Goal: Information Seeking & Learning: Compare options

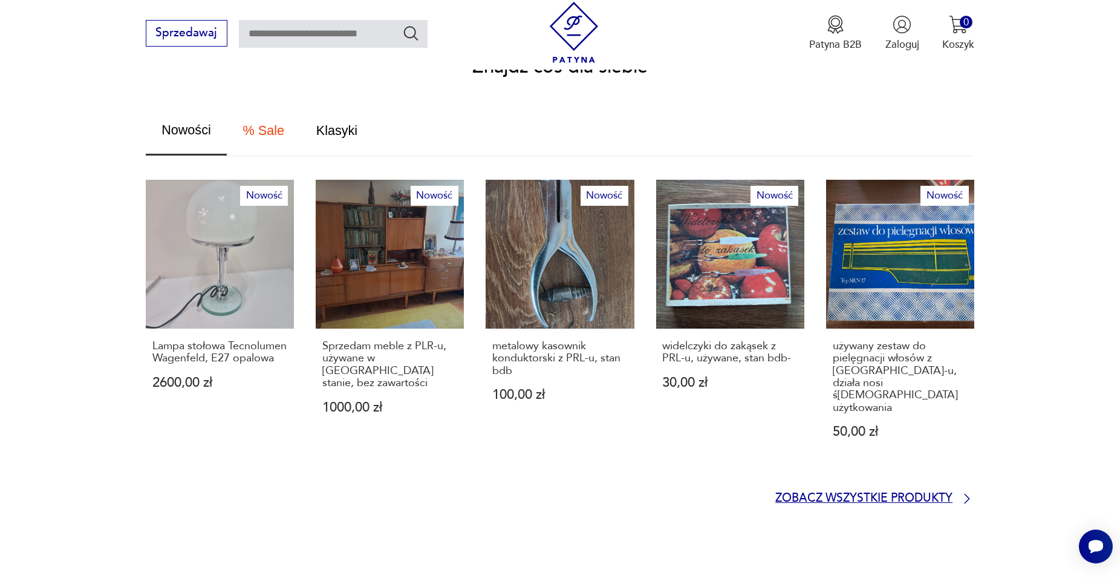
click at [845, 493] on p "Zobacz wszystkie produkty" at bounding box center [863, 498] width 177 height 10
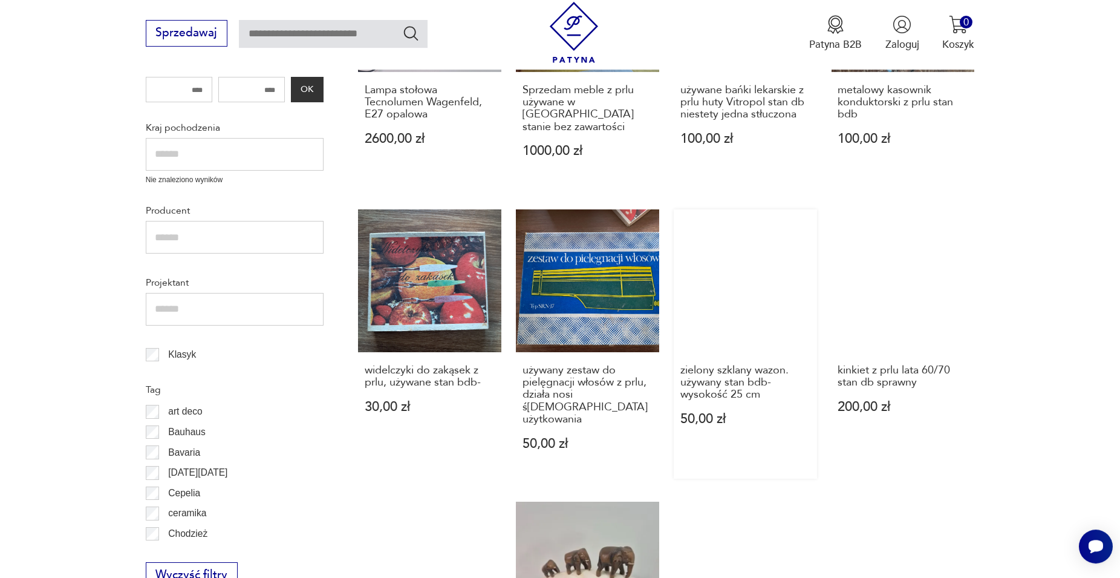
scroll to position [515, 0]
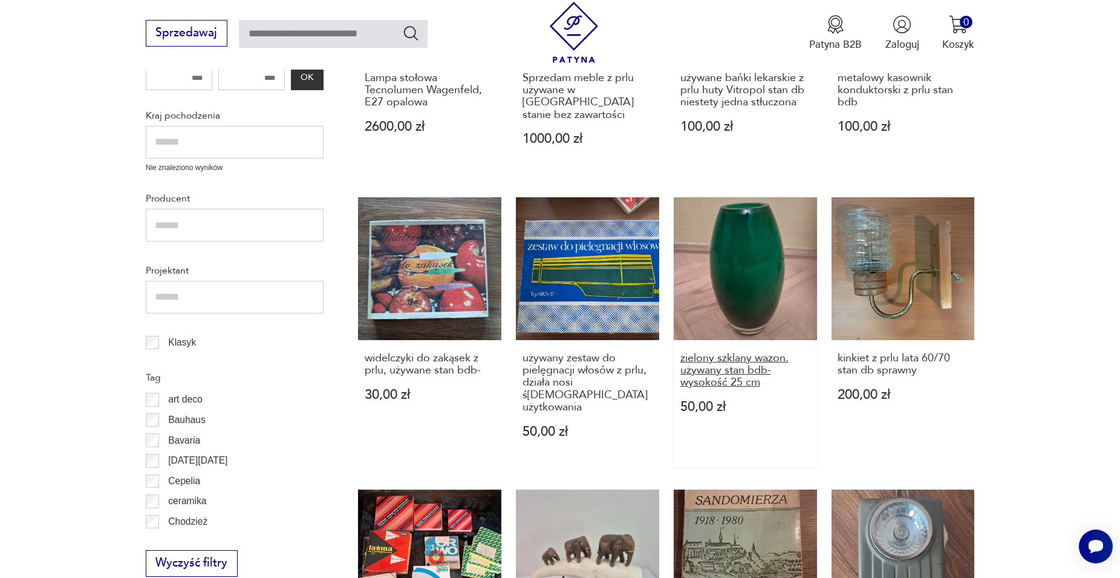
click at [702, 371] on h3 "zielony szklany wazon. używany stan bdb- wysokość 25 cm" at bounding box center [745, 370] width 130 height 37
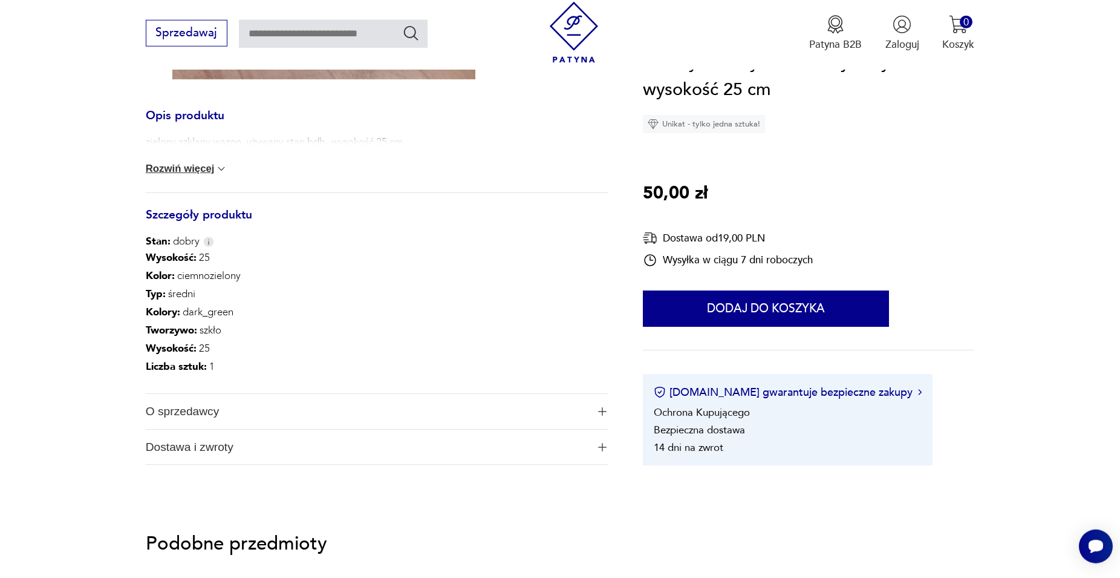
scroll to position [591, 0]
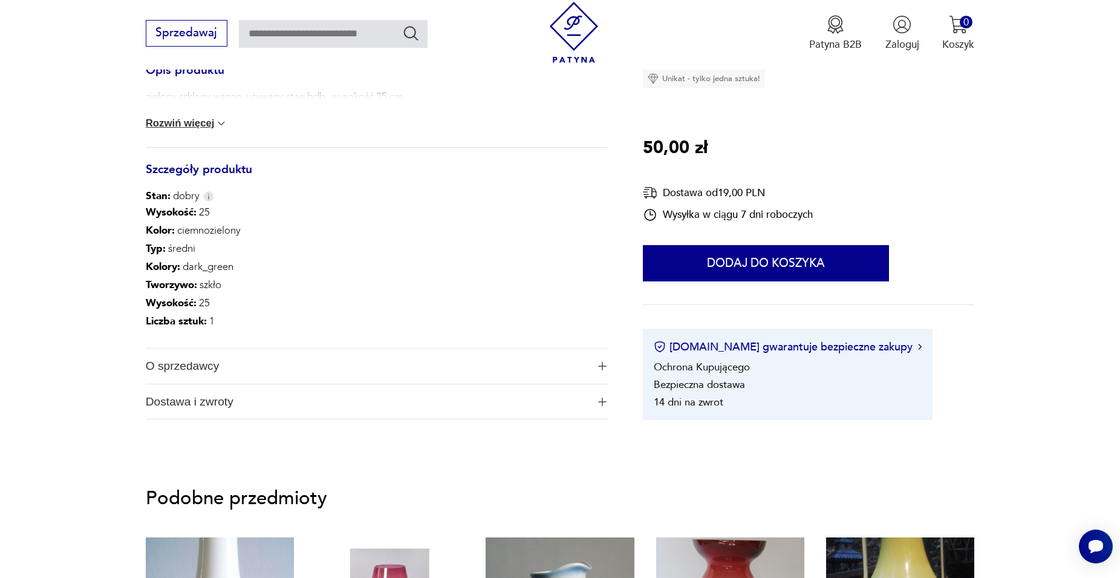
click at [336, 367] on span "O sprzedawcy" at bounding box center [367, 365] width 443 height 35
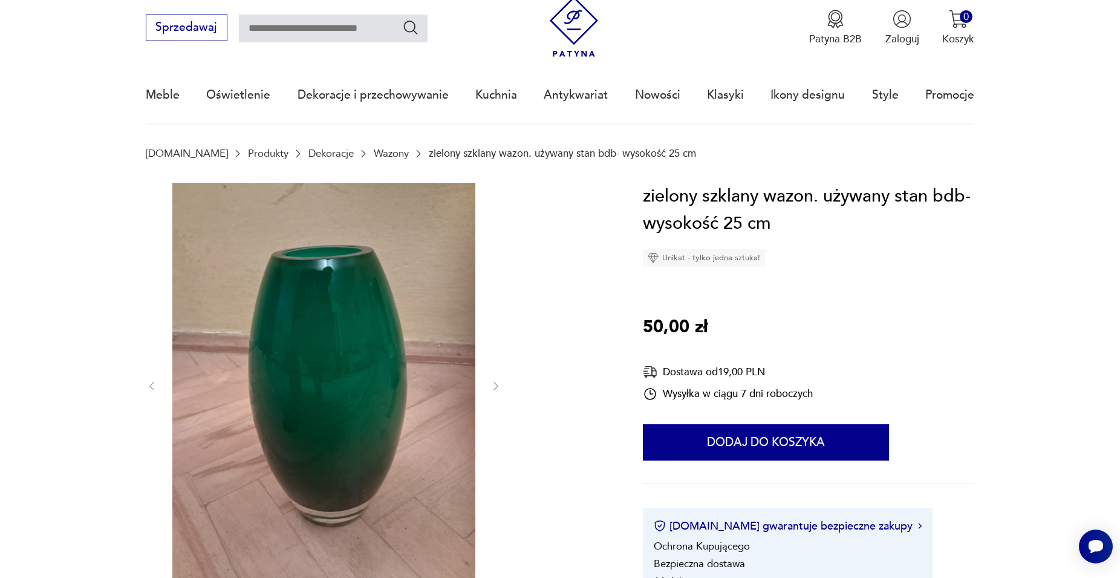
scroll to position [36, 0]
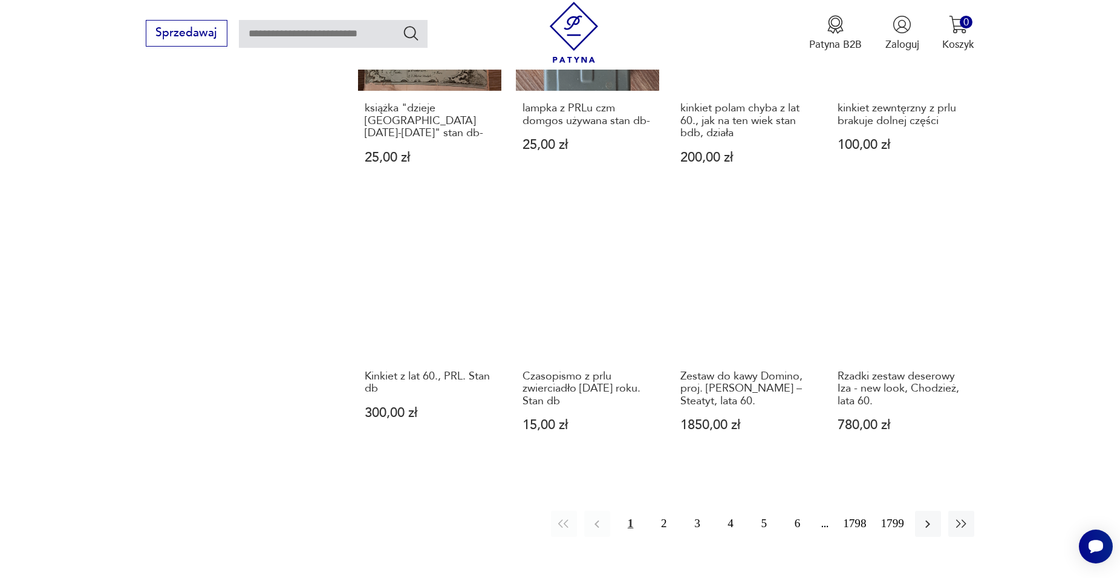
scroll to position [1146, 0]
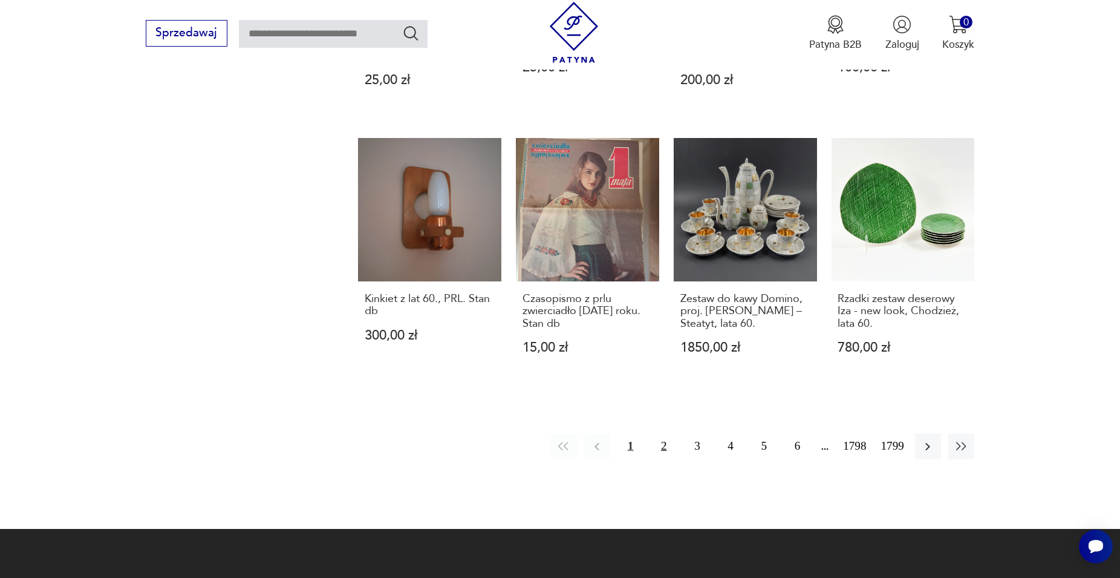
click at [666, 433] on button "2" at bounding box center [664, 446] width 26 height 26
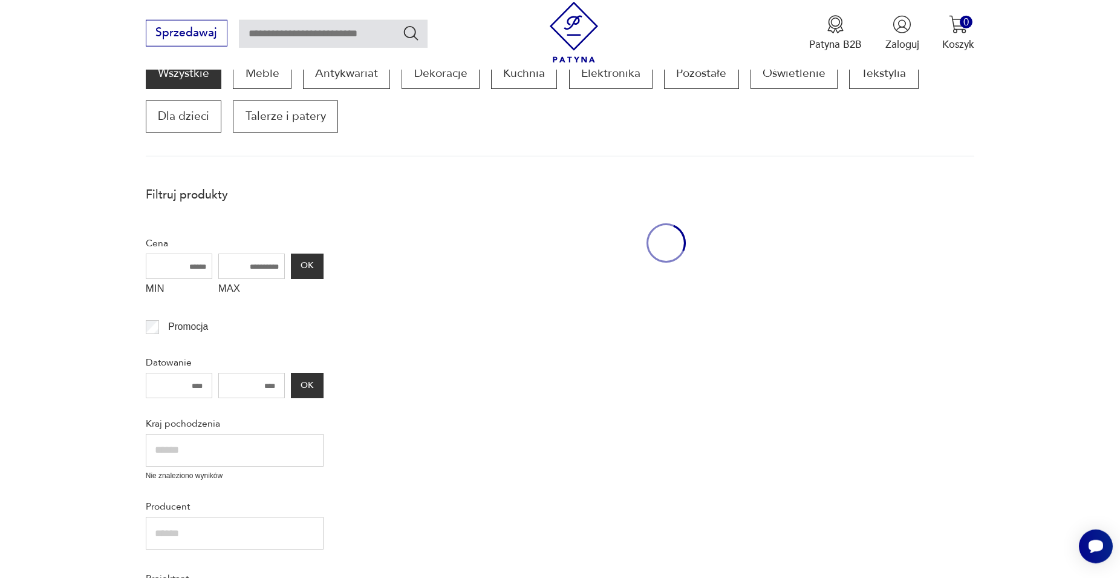
scroll to position [206, 0]
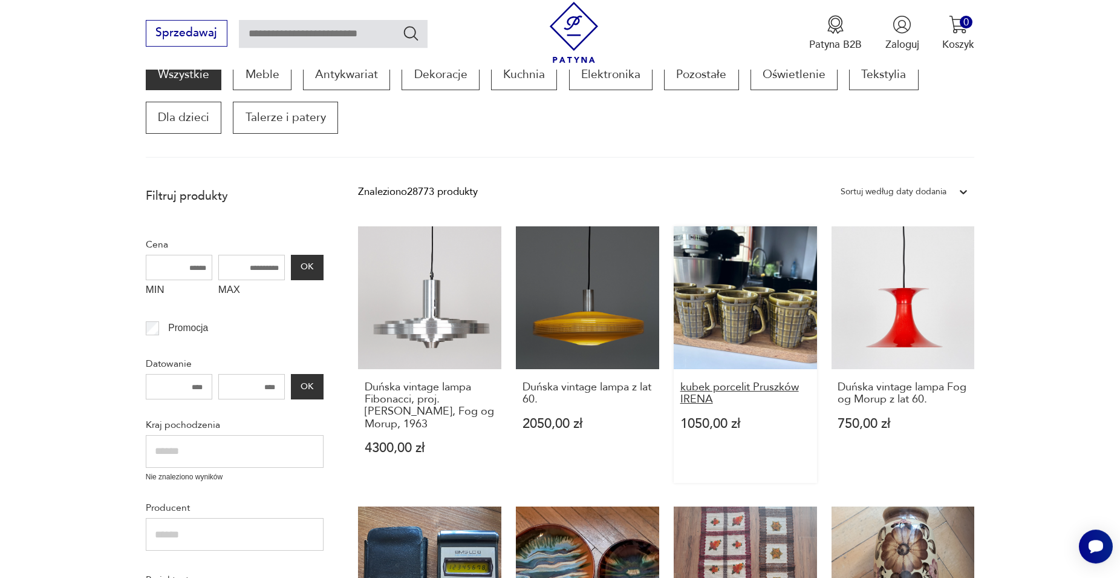
click at [709, 394] on h3 "kubek porcelit Pruszków IRENA" at bounding box center [745, 393] width 130 height 25
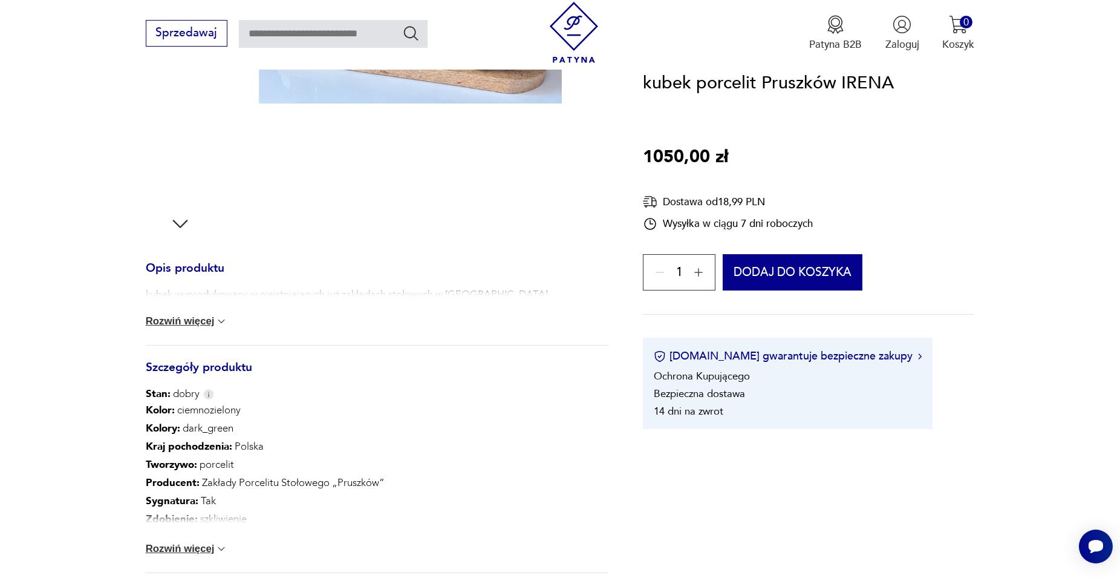
scroll to position [406, 0]
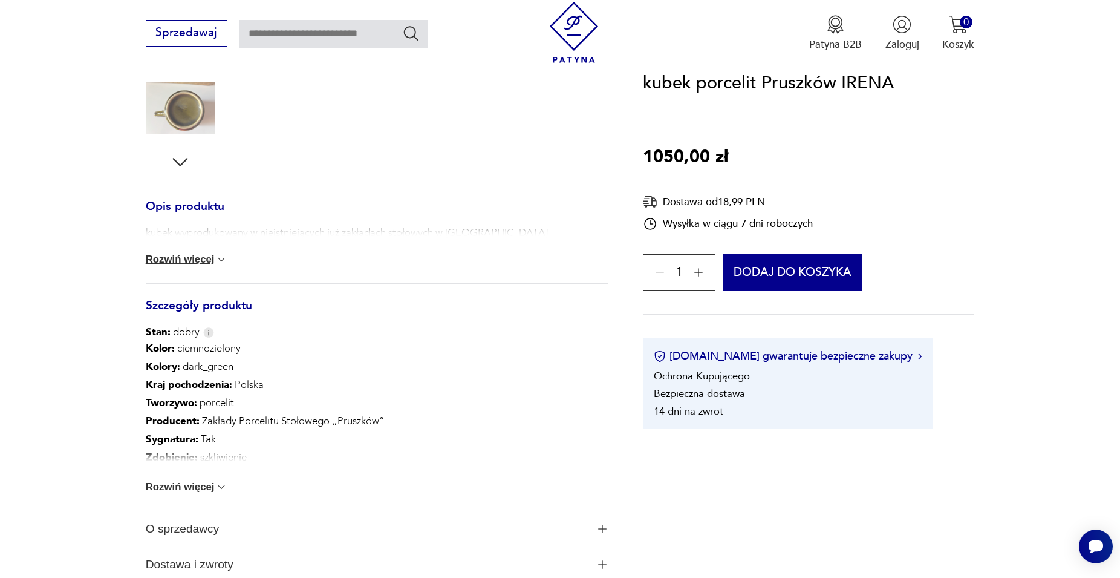
click at [188, 261] on button "Rozwiń więcej" at bounding box center [187, 259] width 82 height 12
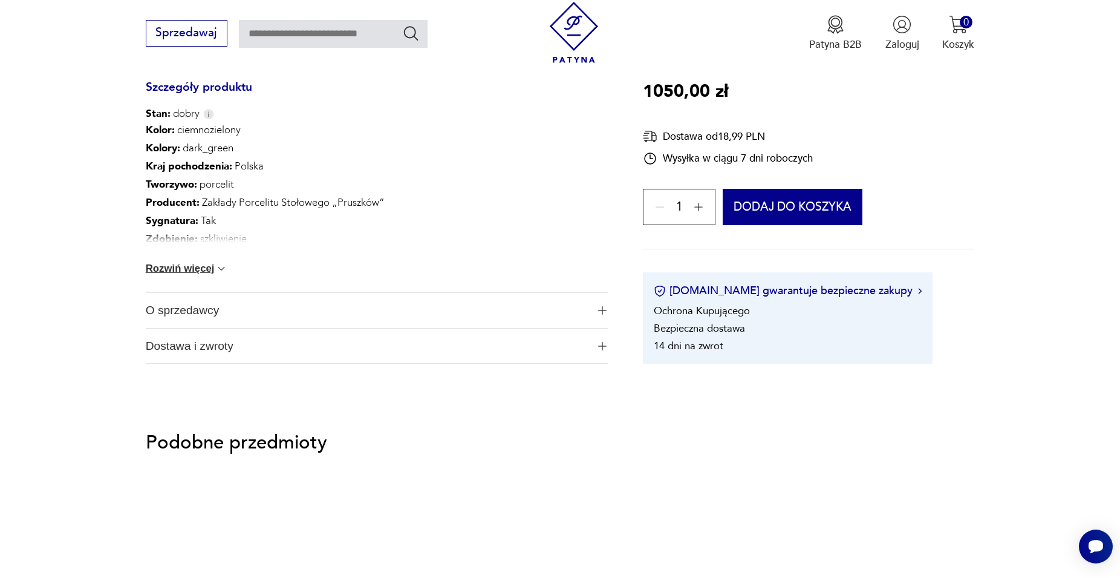
scroll to position [776, 0]
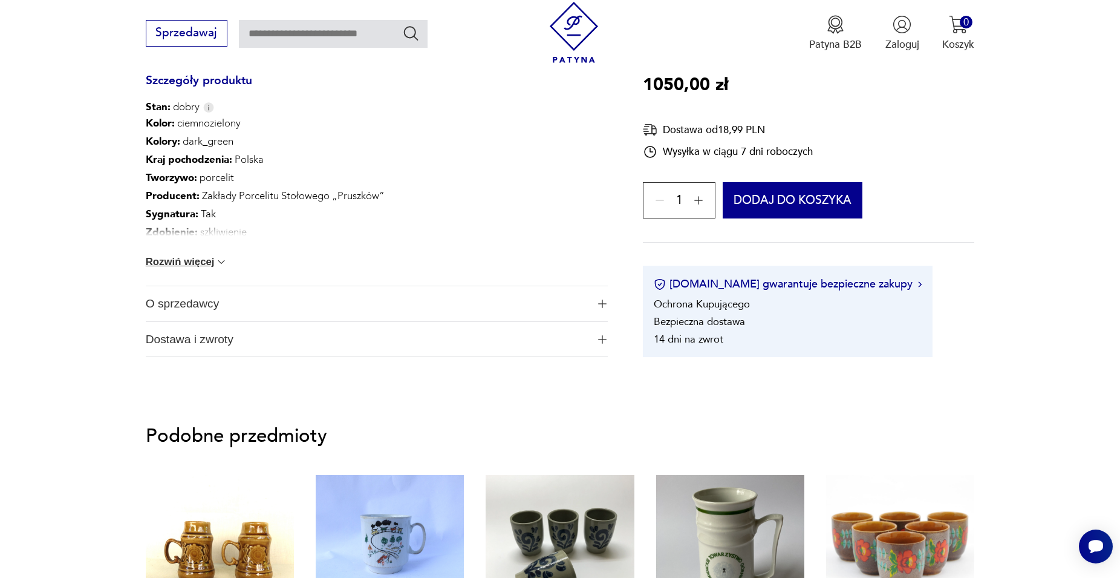
click at [206, 266] on button "Rozwiń więcej" at bounding box center [187, 262] width 82 height 12
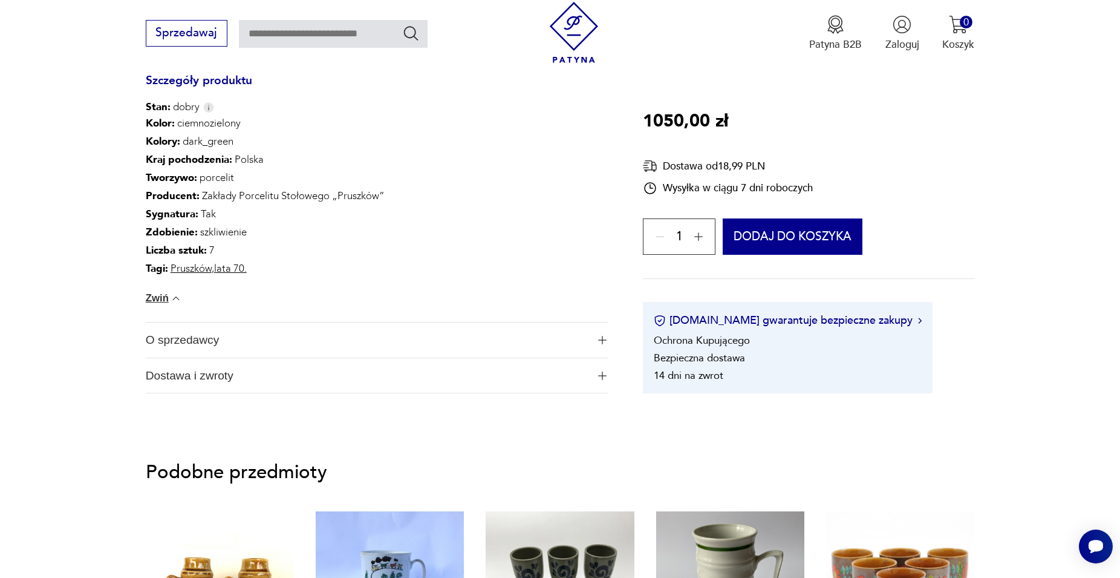
click at [381, 344] on span "O sprzedawcy" at bounding box center [367, 339] width 443 height 35
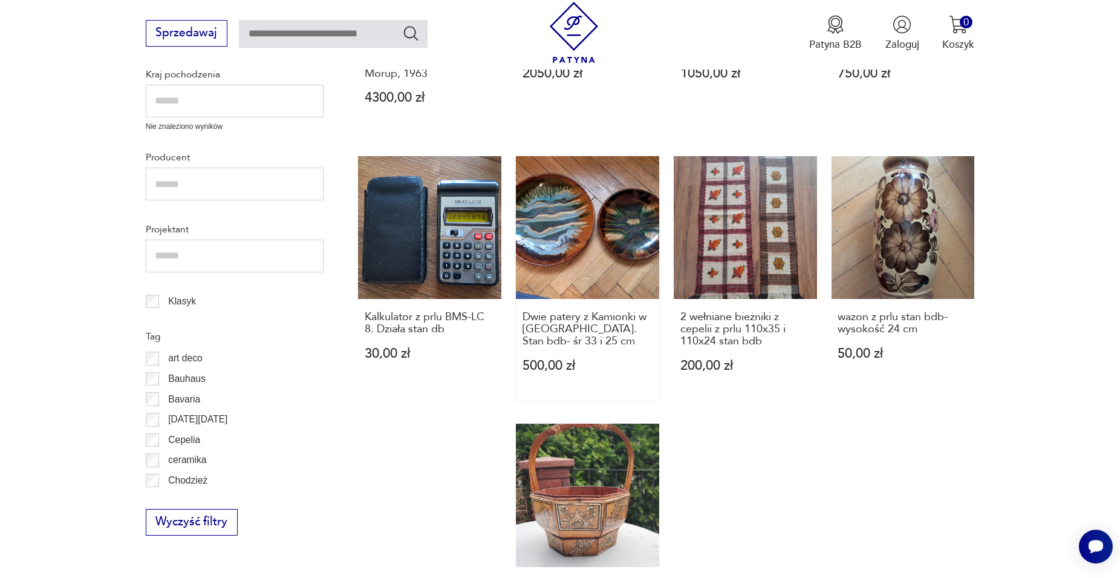
scroll to position [637, 0]
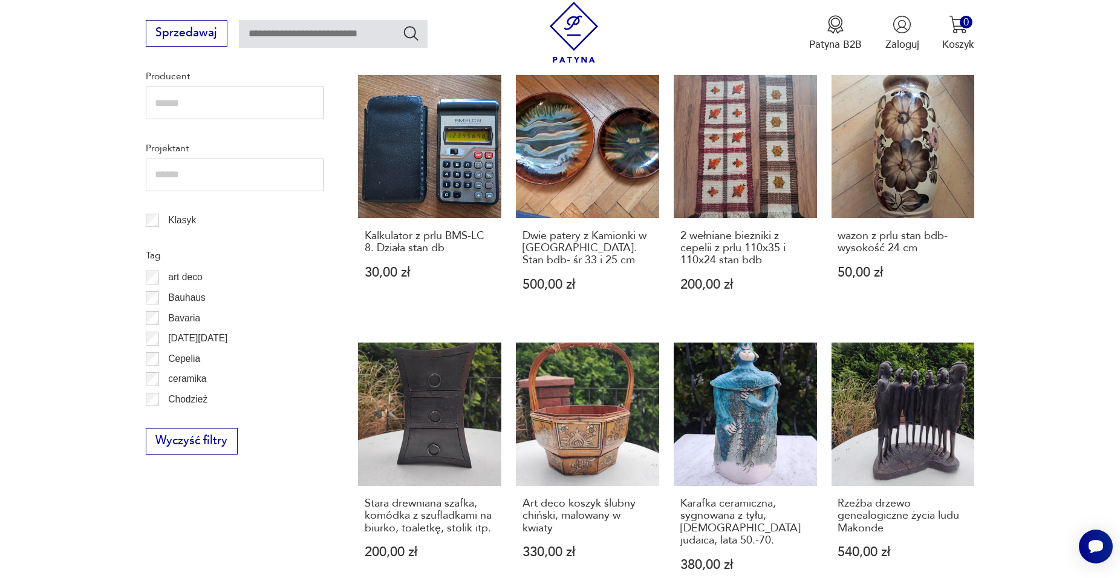
click at [887, 185] on link "wazon z prlu stan bdb- wysokość 24 cm 50,00 zł" at bounding box center [903, 197] width 143 height 244
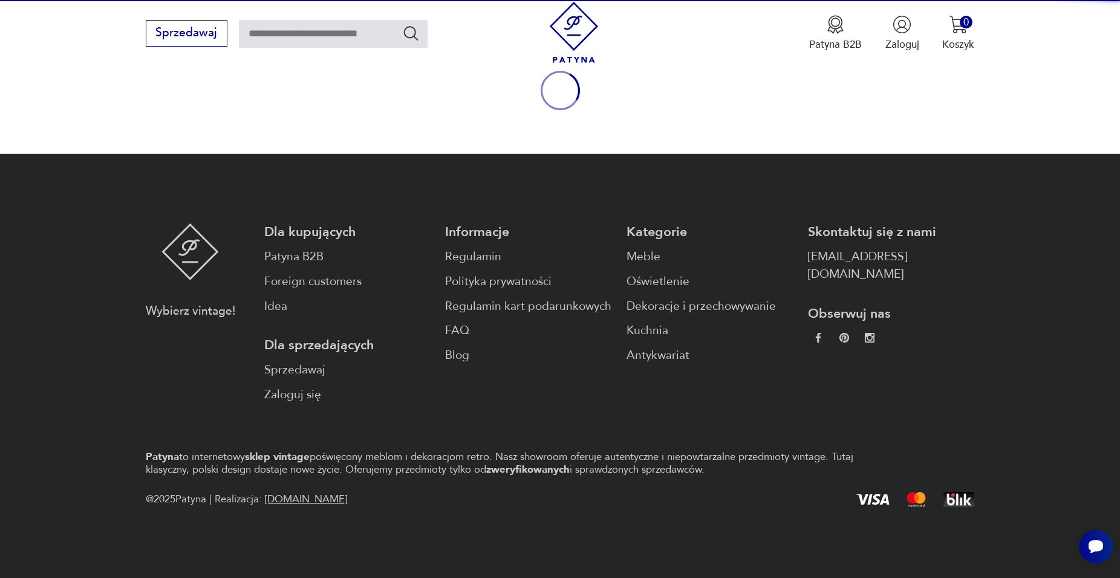
scroll to position [159, 0]
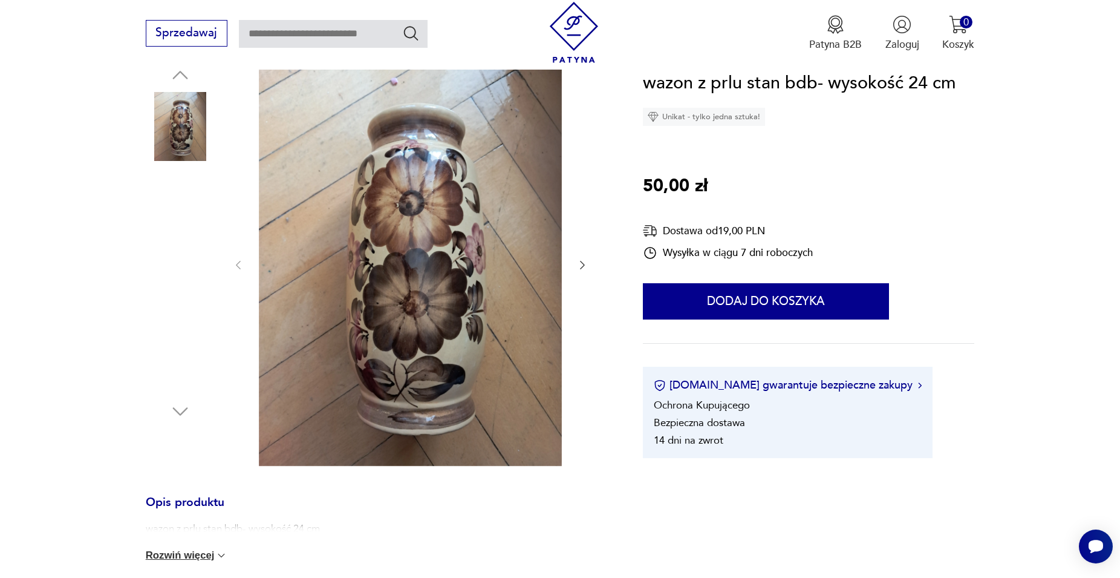
click at [176, 351] on img at bounding box center [180, 357] width 69 height 69
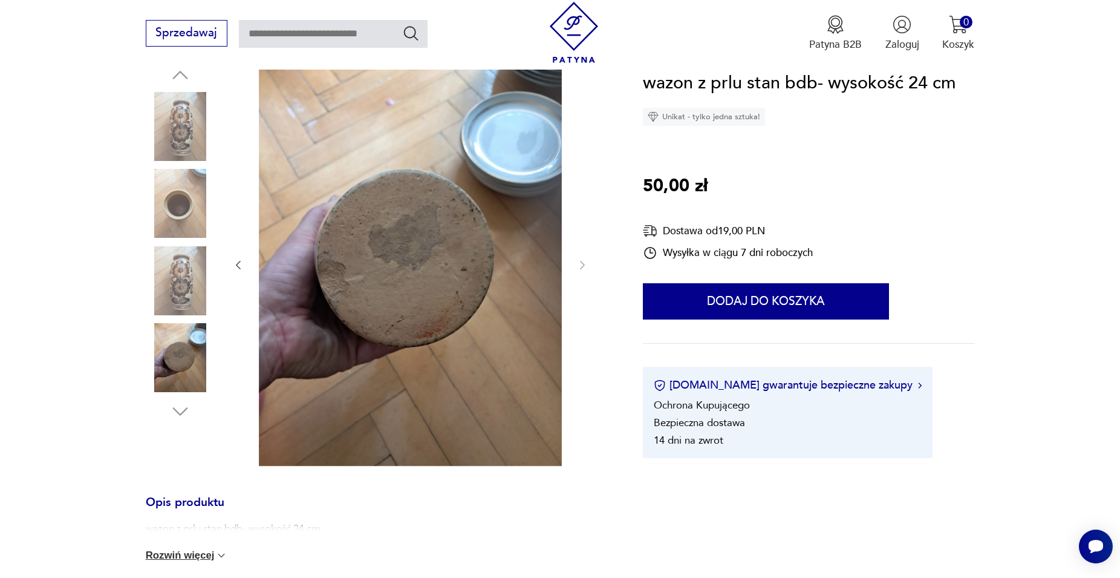
click at [174, 288] on img at bounding box center [180, 280] width 69 height 69
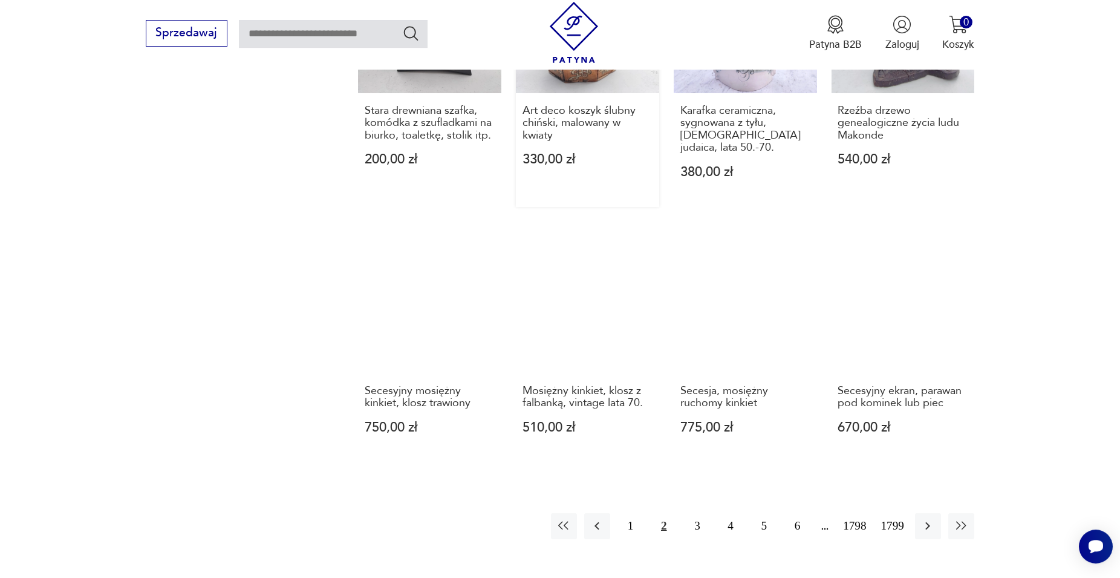
scroll to position [1102, 0]
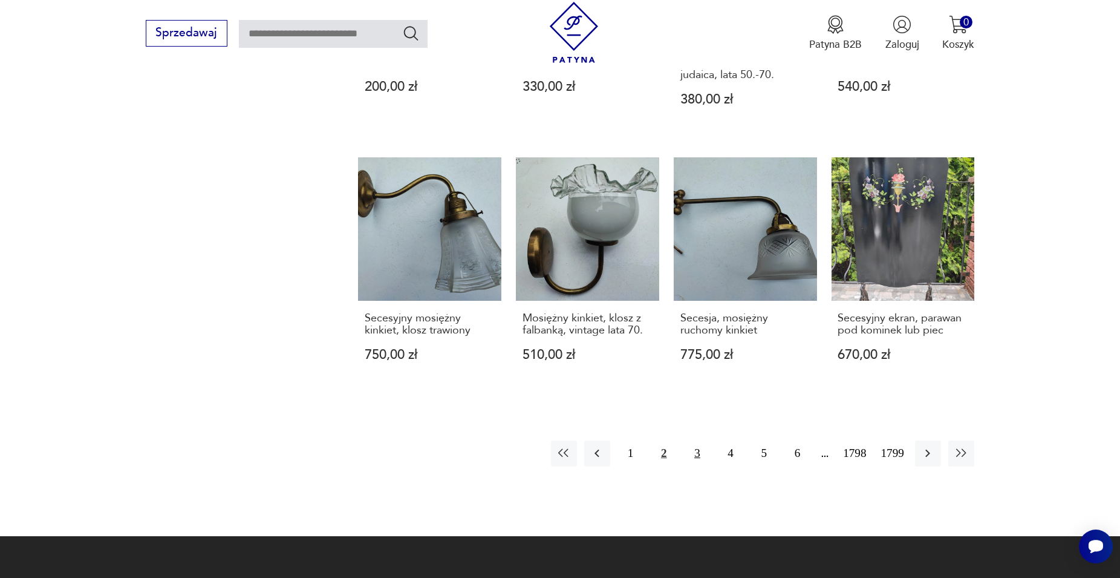
click at [696, 452] on button "3" at bounding box center [697, 453] width 26 height 26
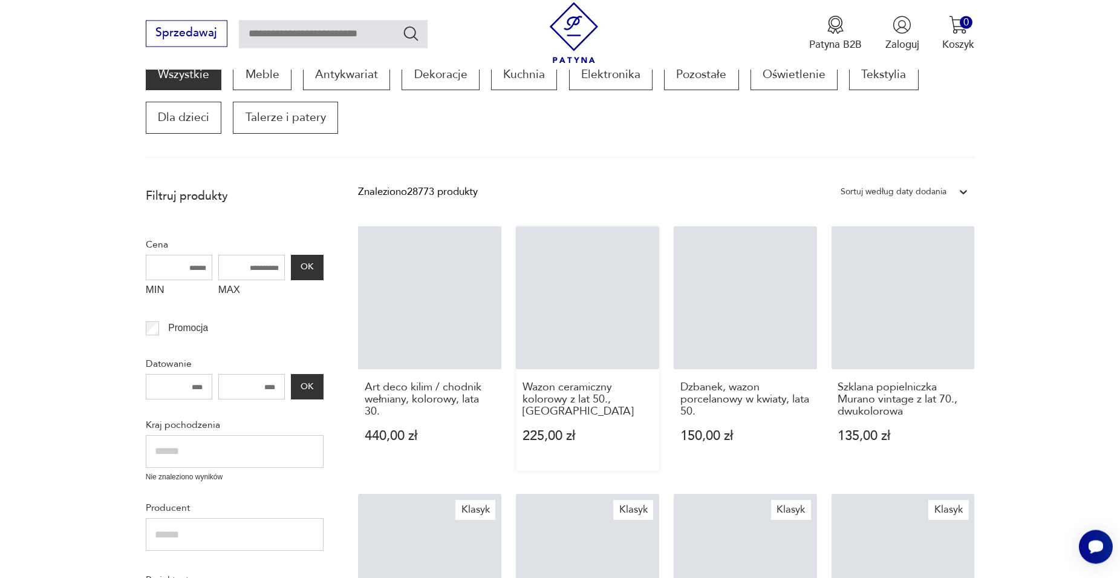
scroll to position [205, 0]
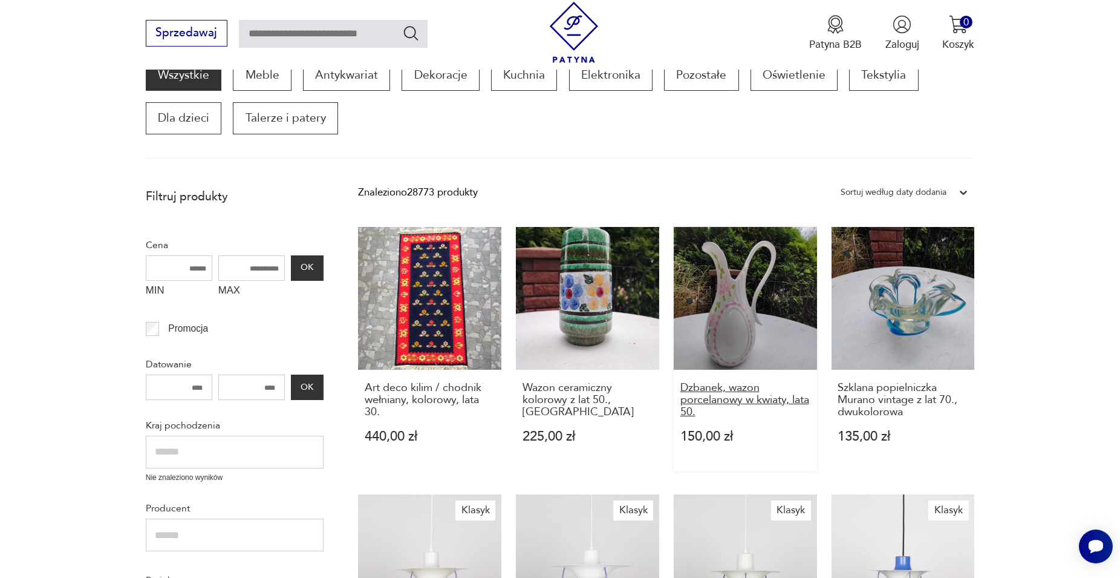
click at [744, 398] on h3 "Dzbanek, wazon porcelanowy w kwiaty, lata 50." at bounding box center [745, 400] width 130 height 37
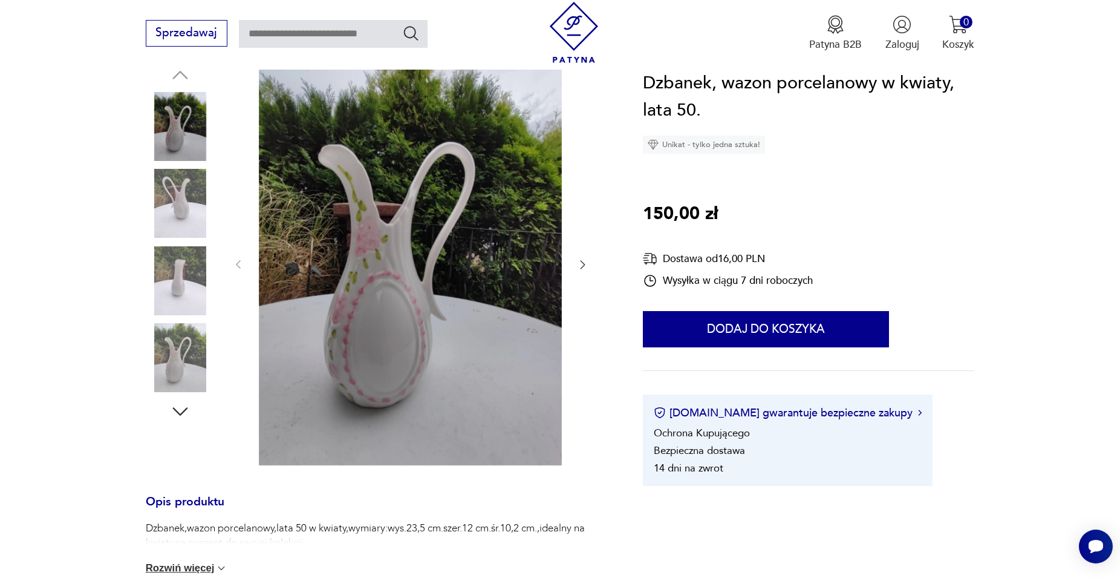
click at [183, 408] on icon "button" at bounding box center [180, 411] width 22 height 22
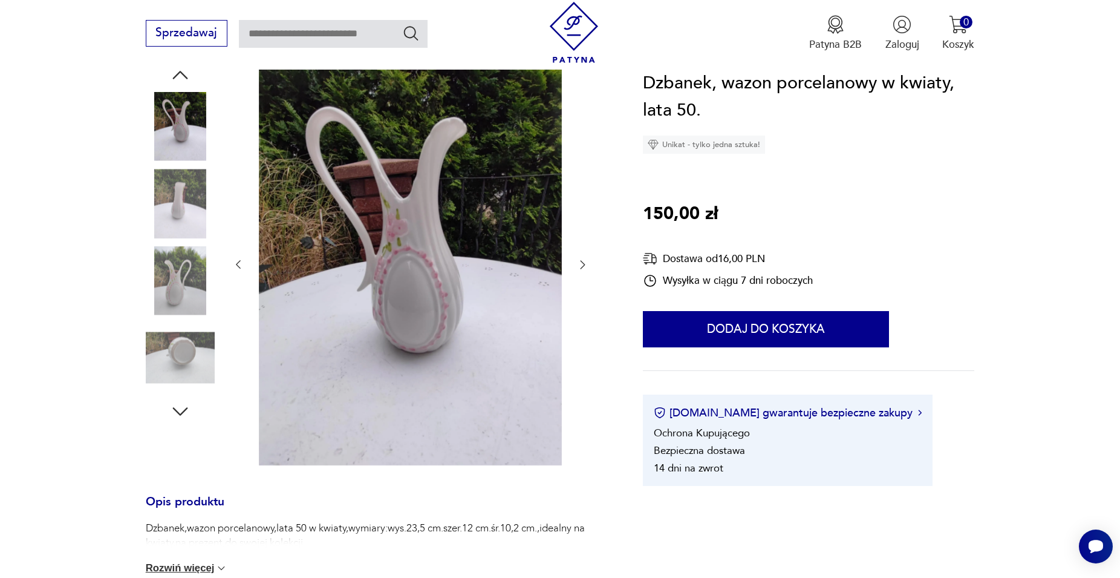
click at [190, 351] on img at bounding box center [180, 357] width 69 height 69
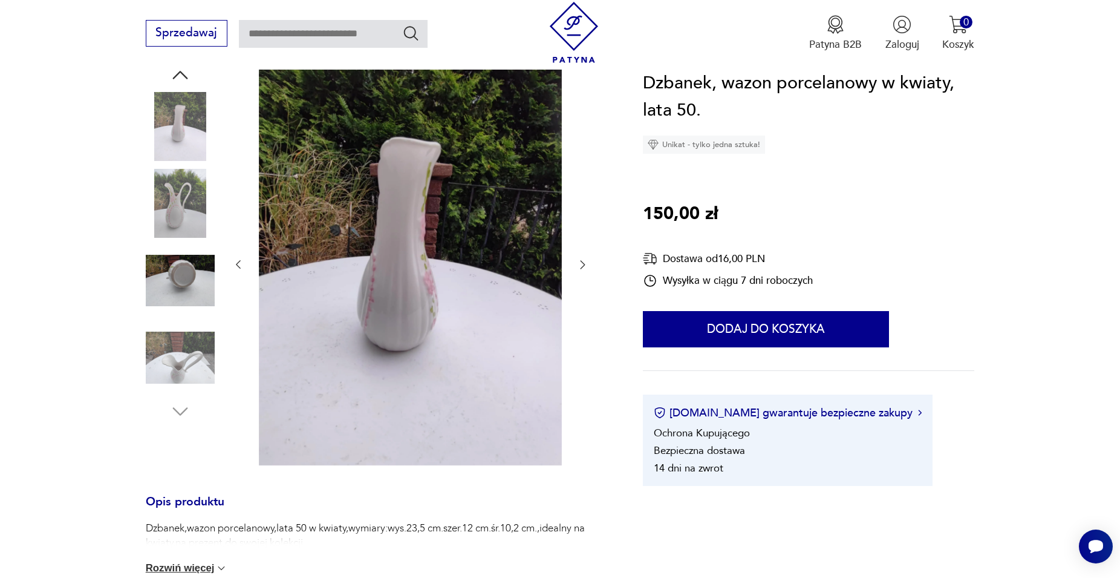
click at [194, 276] on img at bounding box center [180, 280] width 69 height 69
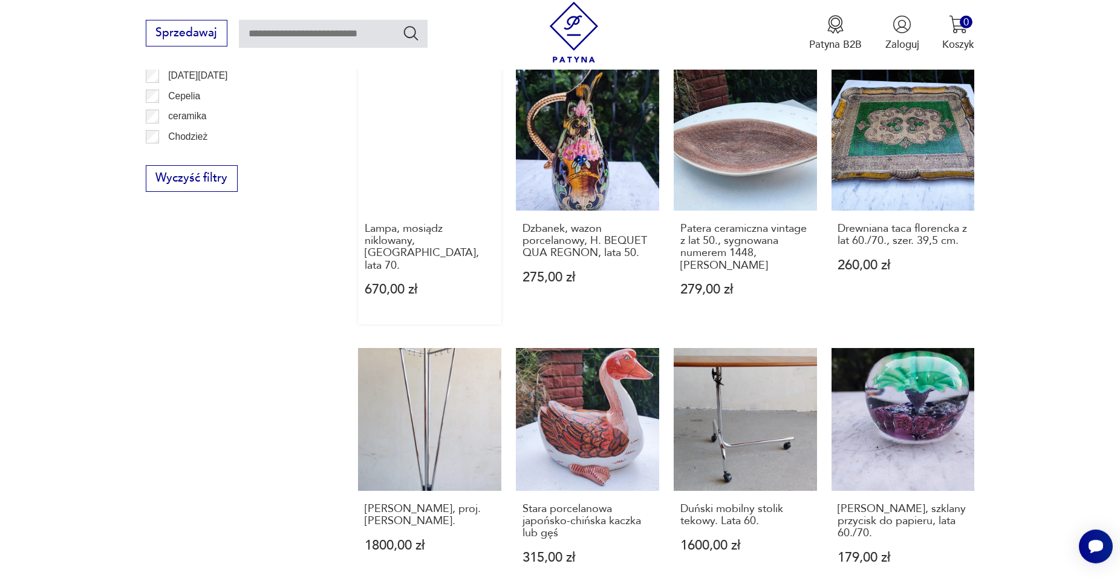
scroll to position [945, 0]
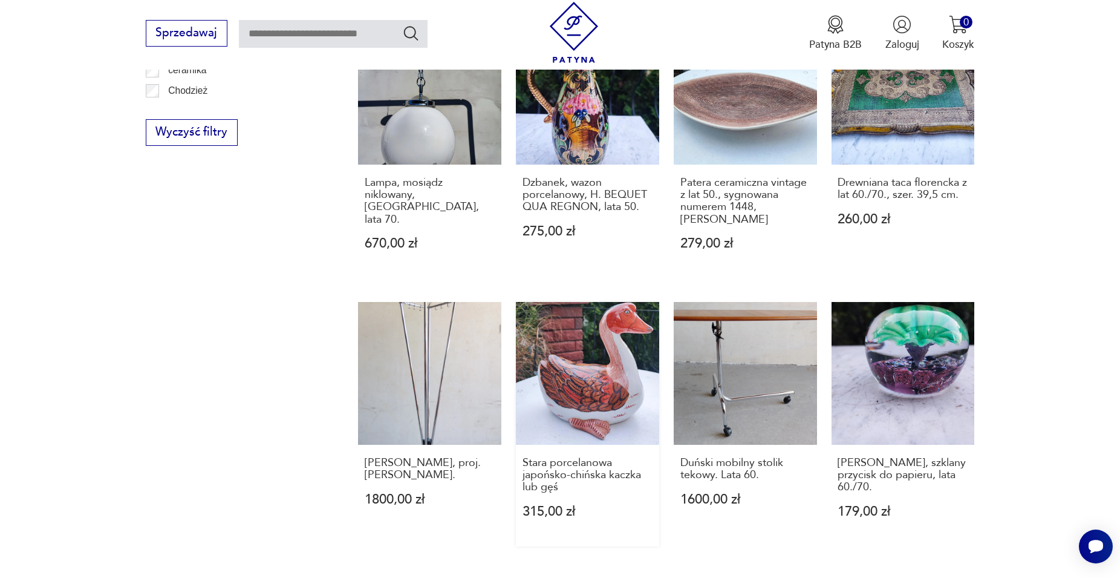
click at [593, 380] on link "Stara porcelanowa japońsko-chińska kaczka lub gęś 315,00 zł" at bounding box center [587, 424] width 143 height 244
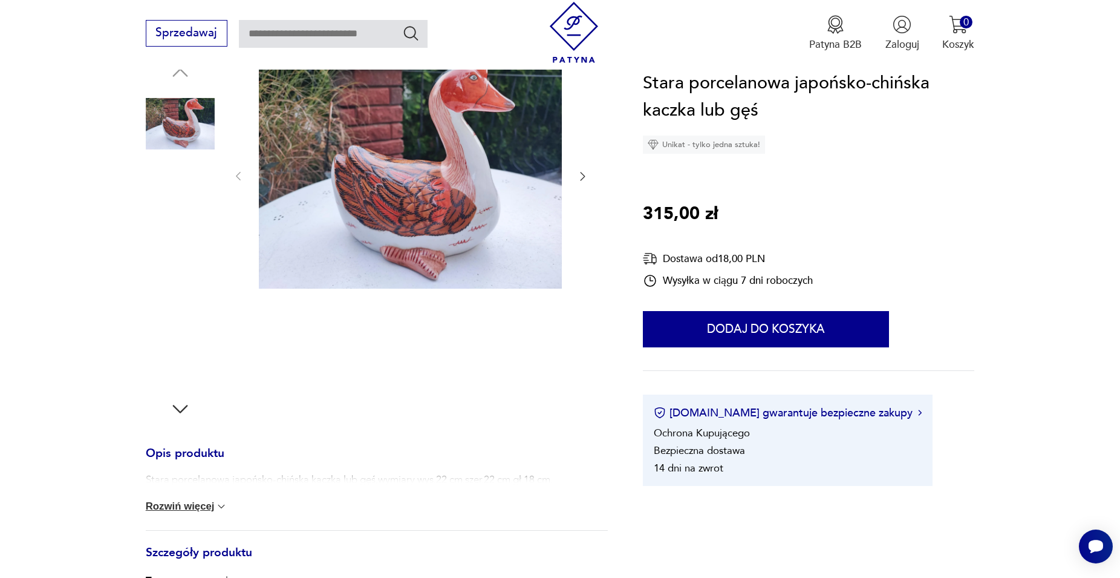
click at [164, 354] on img at bounding box center [180, 355] width 69 height 69
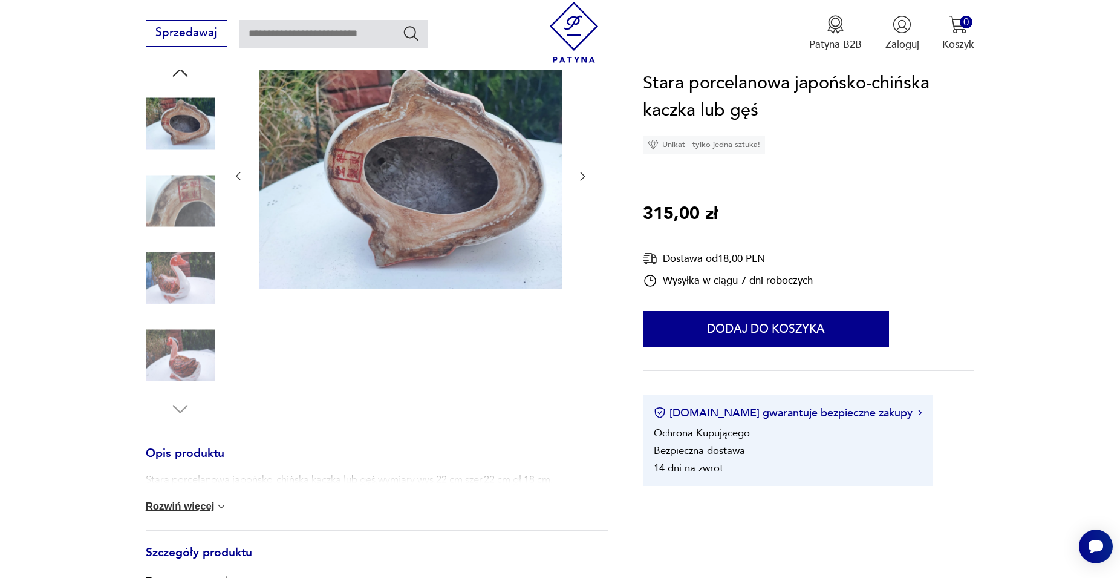
click at [183, 280] on img at bounding box center [180, 278] width 69 height 69
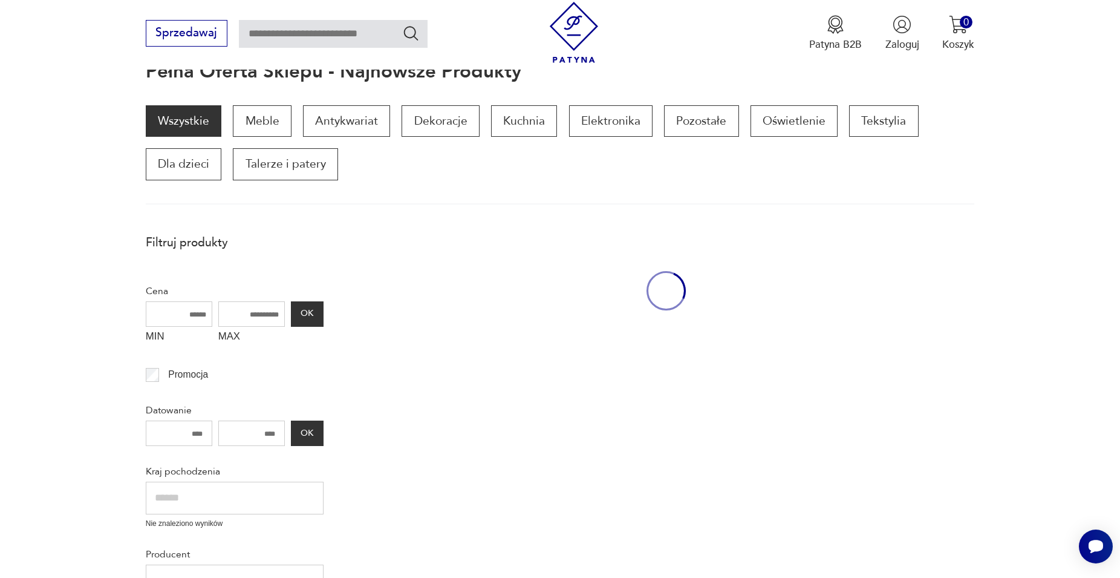
scroll to position [844, 0]
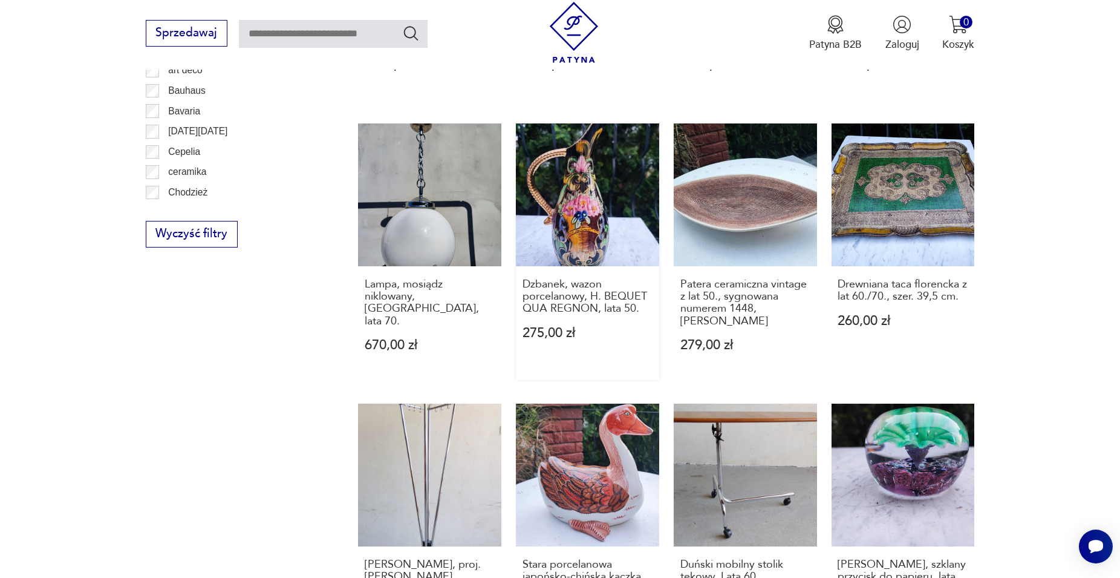
click at [569, 203] on link "Dzbanek, wazon porcelanowy, H. BEQUET QUA REGNON, lata 50. 275,00 zł" at bounding box center [587, 251] width 143 height 257
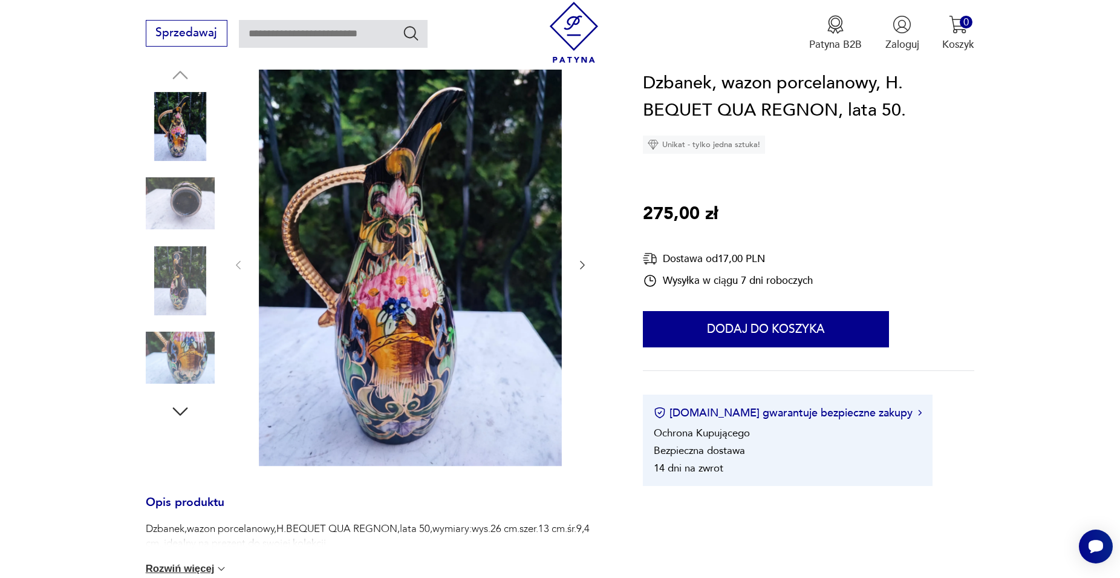
click at [179, 410] on icon "button" at bounding box center [180, 411] width 22 height 22
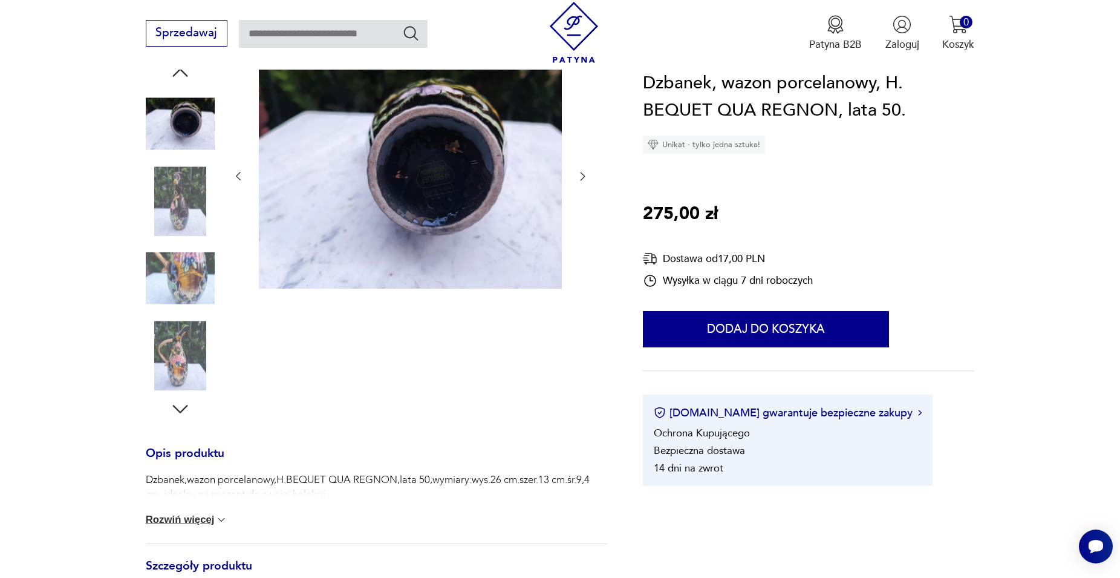
click at [179, 412] on icon "button" at bounding box center [180, 409] width 22 height 22
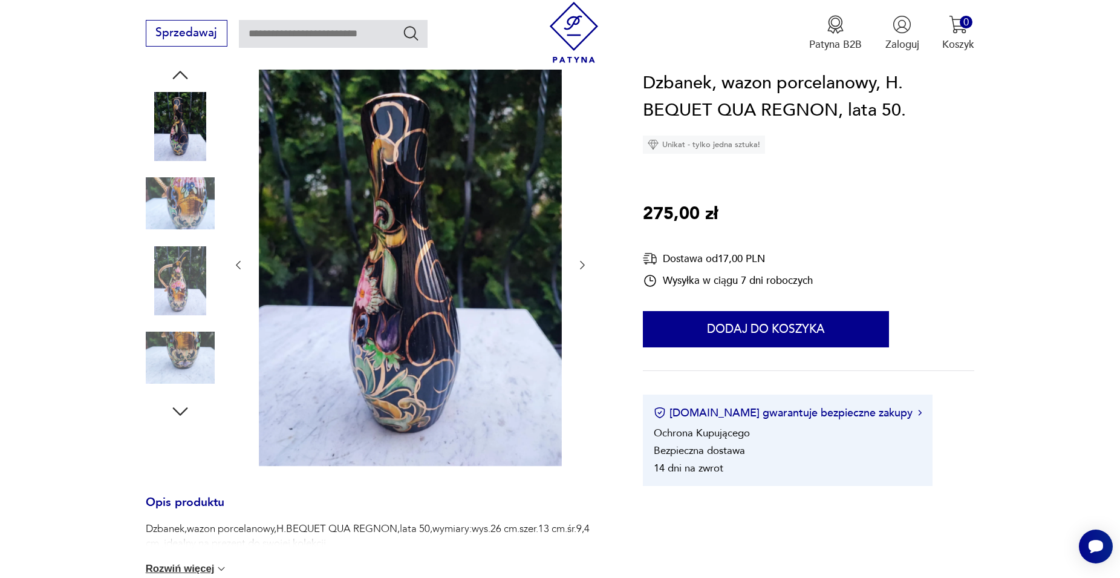
click at [179, 414] on icon "button" at bounding box center [179, 411] width 15 height 8
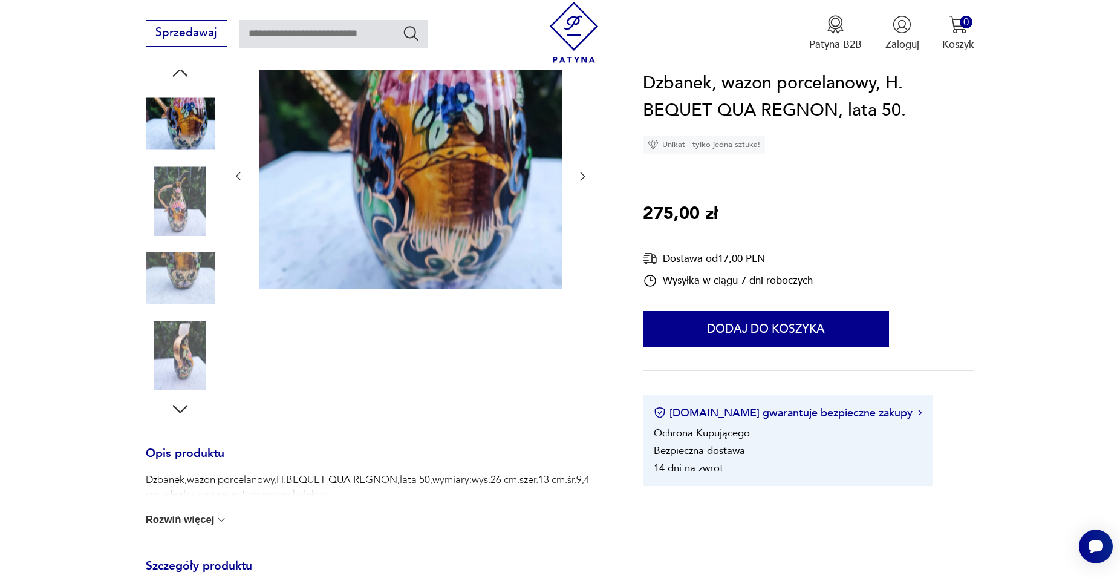
click at [179, 414] on icon "button" at bounding box center [180, 409] width 22 height 22
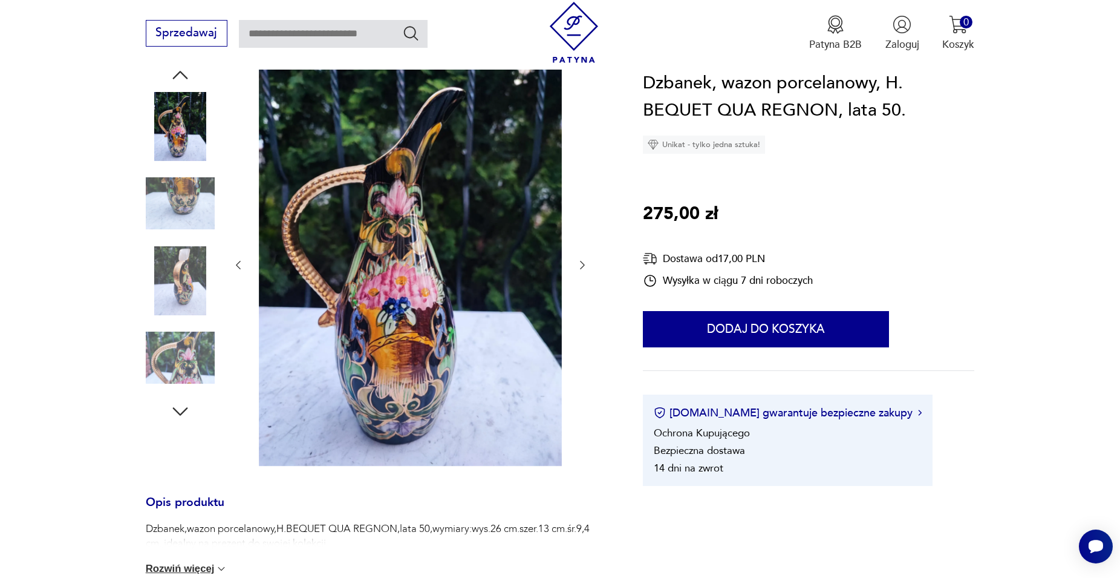
click at [179, 414] on icon "button" at bounding box center [179, 411] width 15 height 8
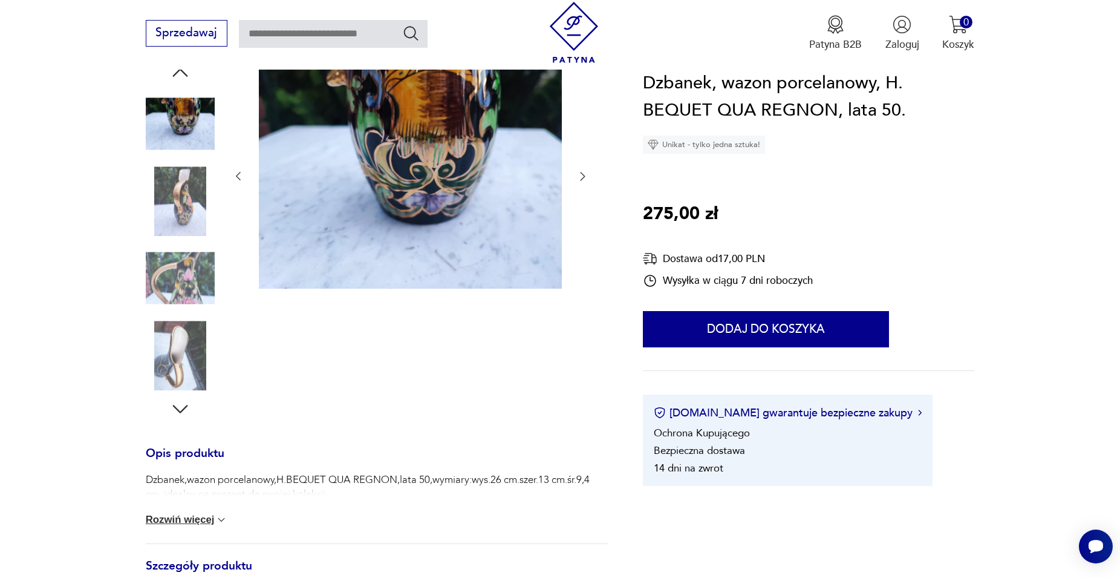
click at [179, 414] on icon "button" at bounding box center [180, 409] width 22 height 22
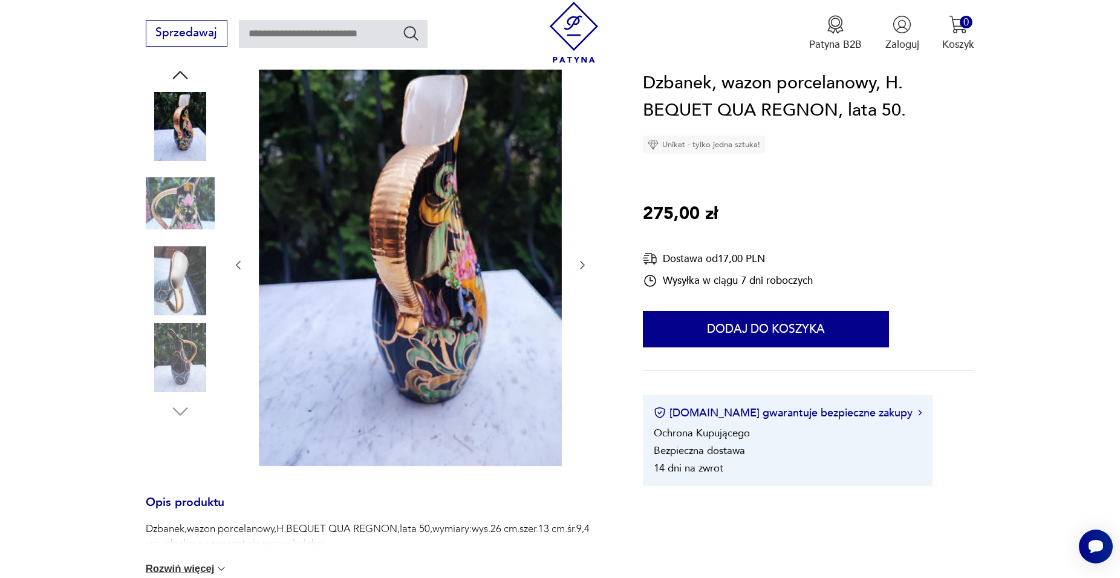
scroll to position [0, 0]
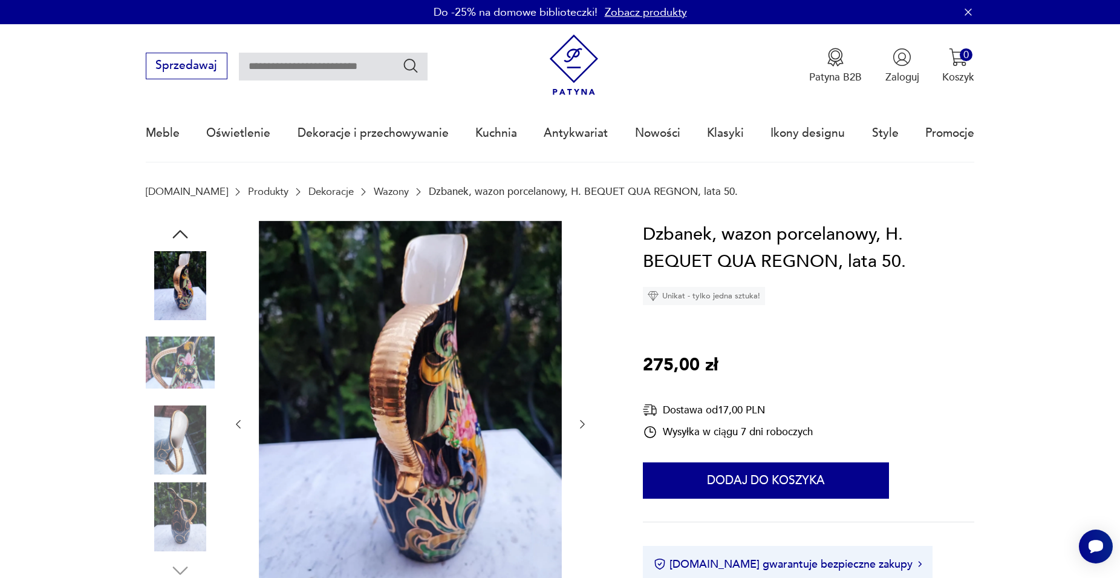
click at [181, 230] on icon "button" at bounding box center [180, 234] width 22 height 22
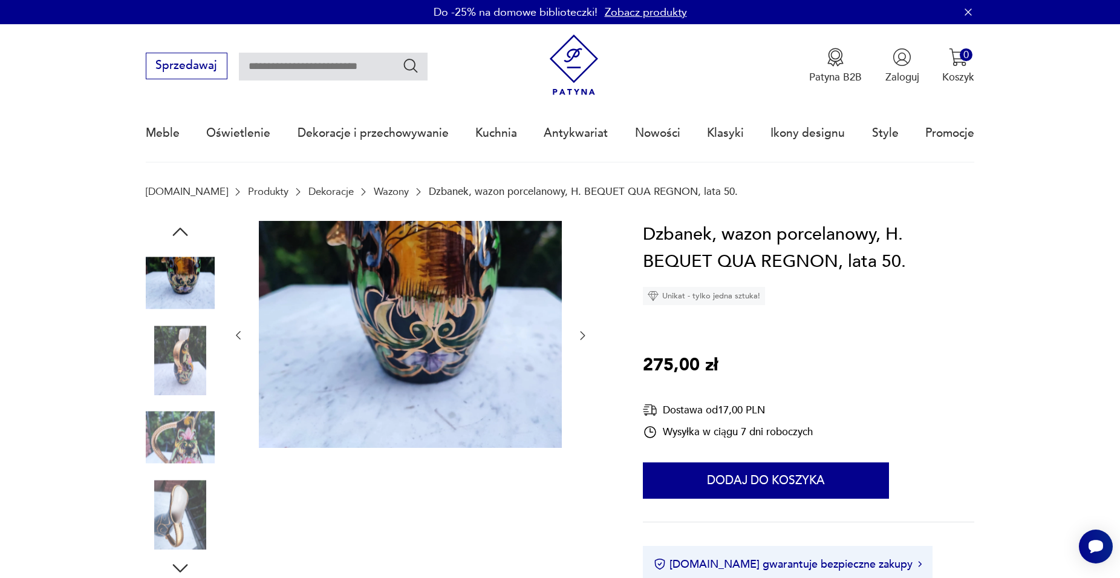
click at [181, 230] on icon "button" at bounding box center [180, 232] width 22 height 22
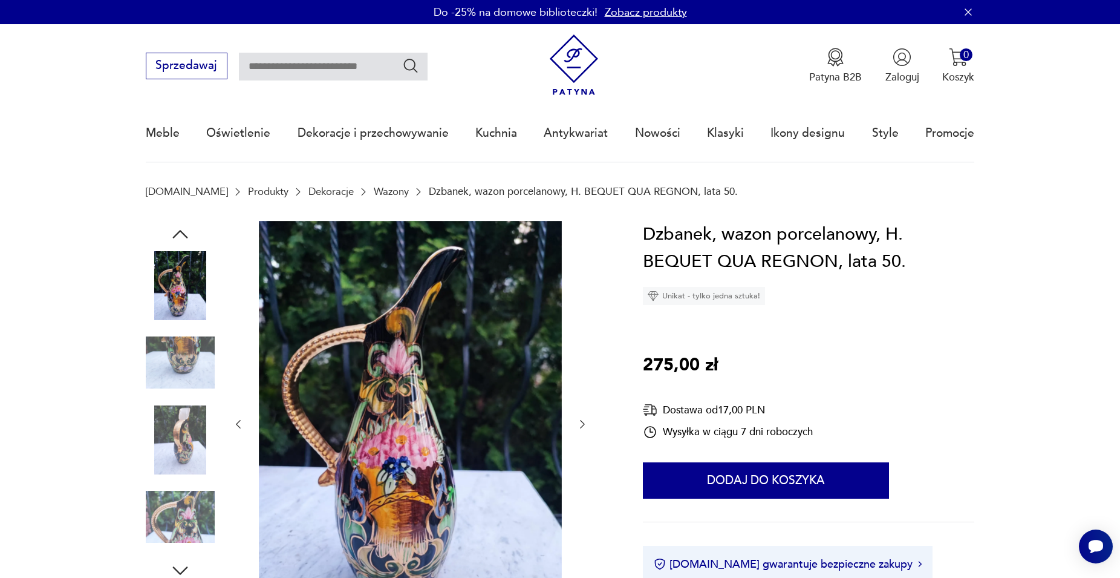
click at [181, 231] on icon "button" at bounding box center [179, 234] width 15 height 8
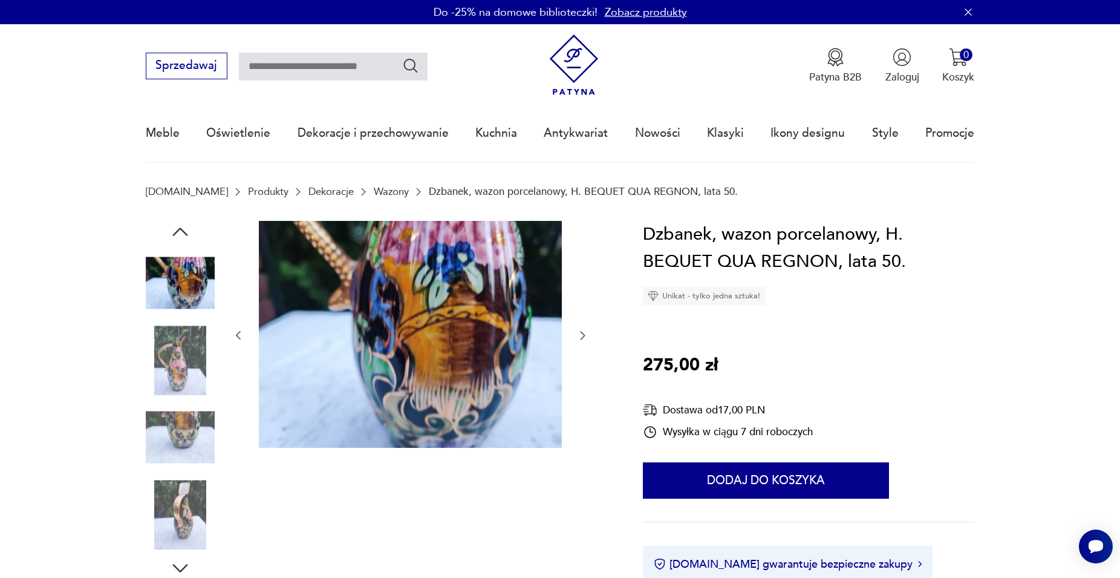
click at [181, 231] on icon "button" at bounding box center [180, 232] width 22 height 22
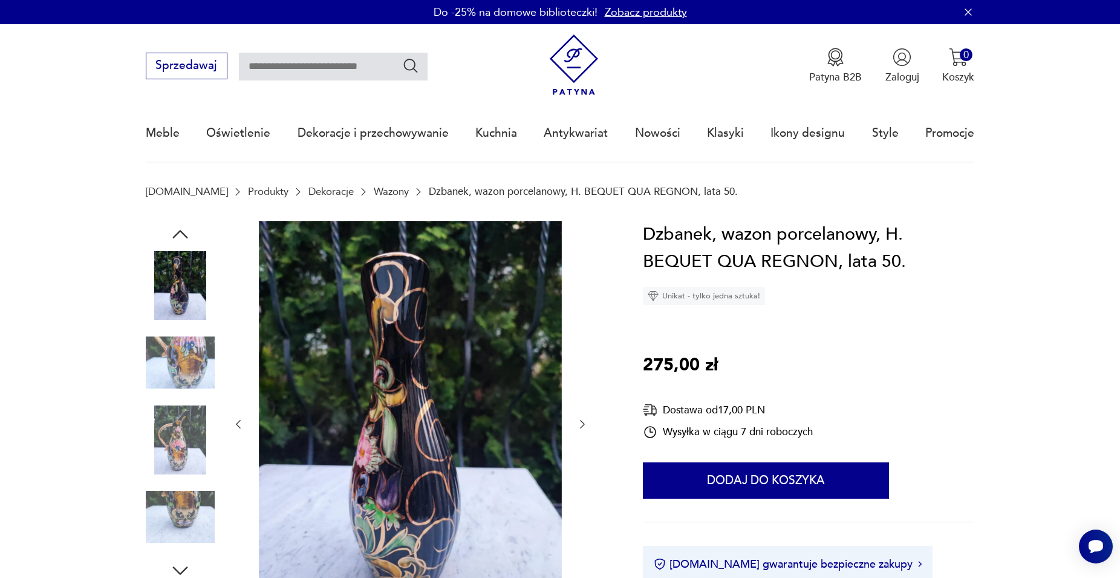
click at [181, 231] on icon "button" at bounding box center [179, 234] width 15 height 8
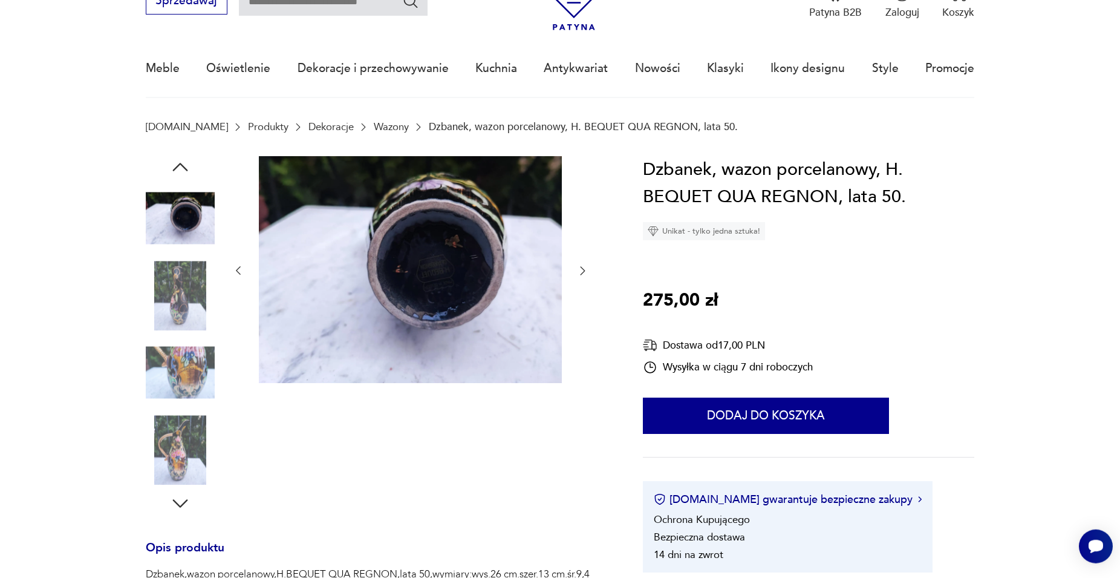
scroll to position [370, 0]
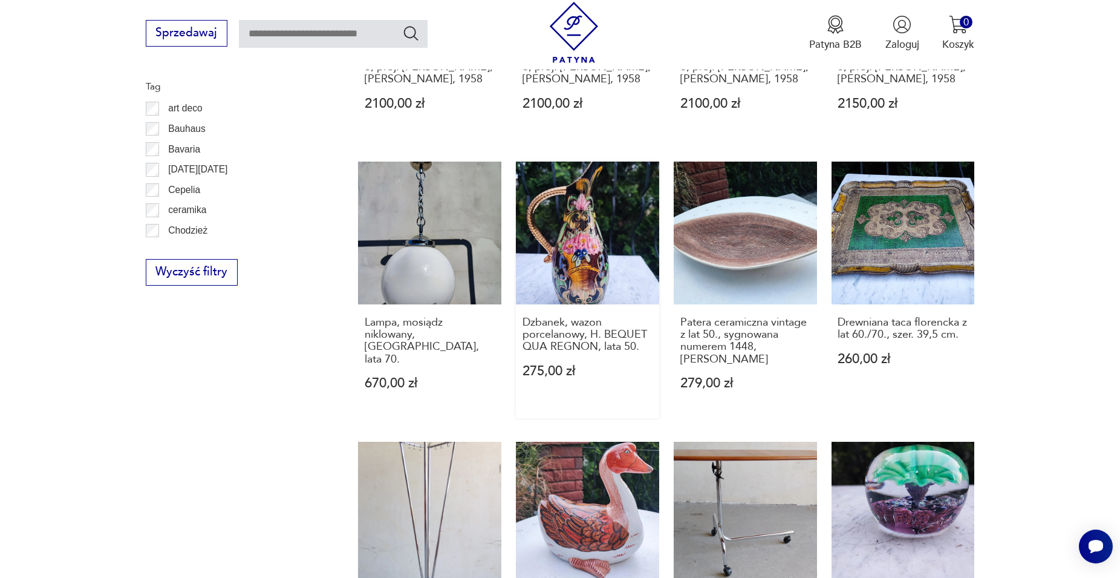
scroll to position [1114, 0]
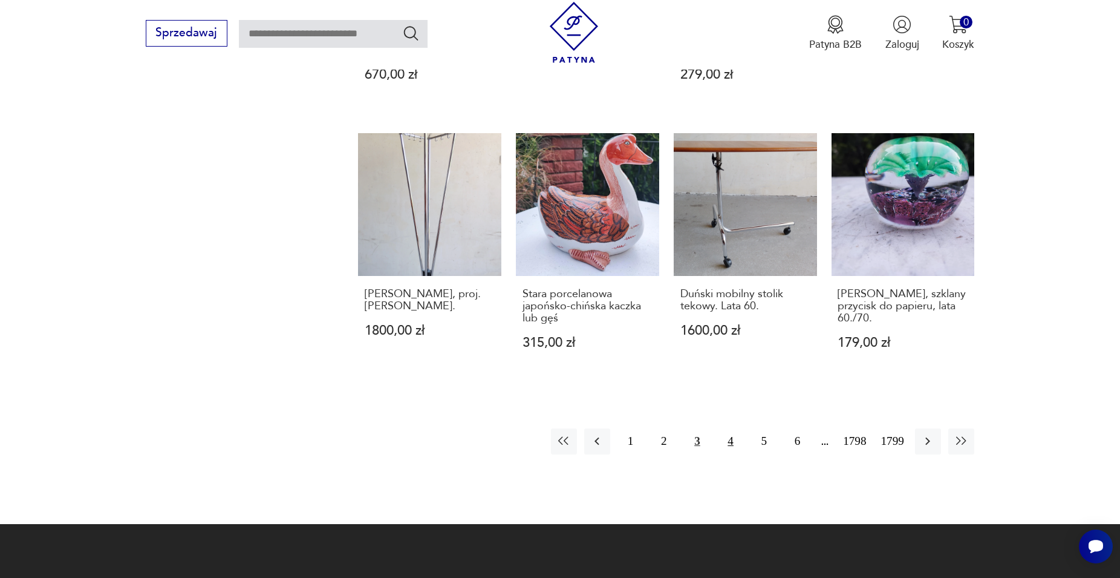
click at [731, 440] on button "4" at bounding box center [731, 441] width 26 height 26
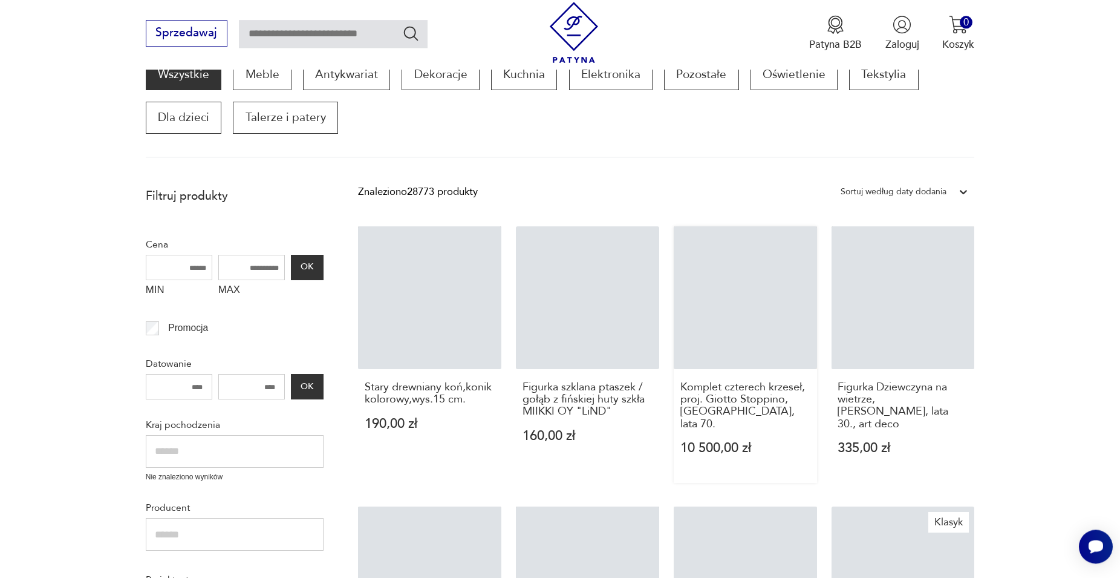
scroll to position [205, 0]
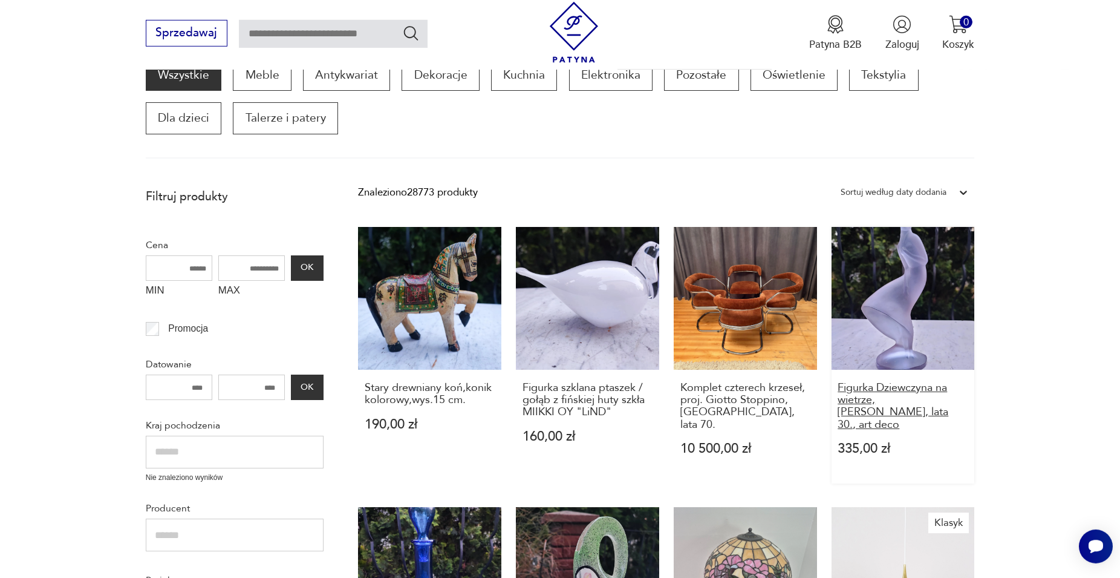
click at [873, 399] on h3 "Figurka Dziewczyna na wietrze, [PERSON_NAME], lata 30., art deco" at bounding box center [903, 407] width 130 height 50
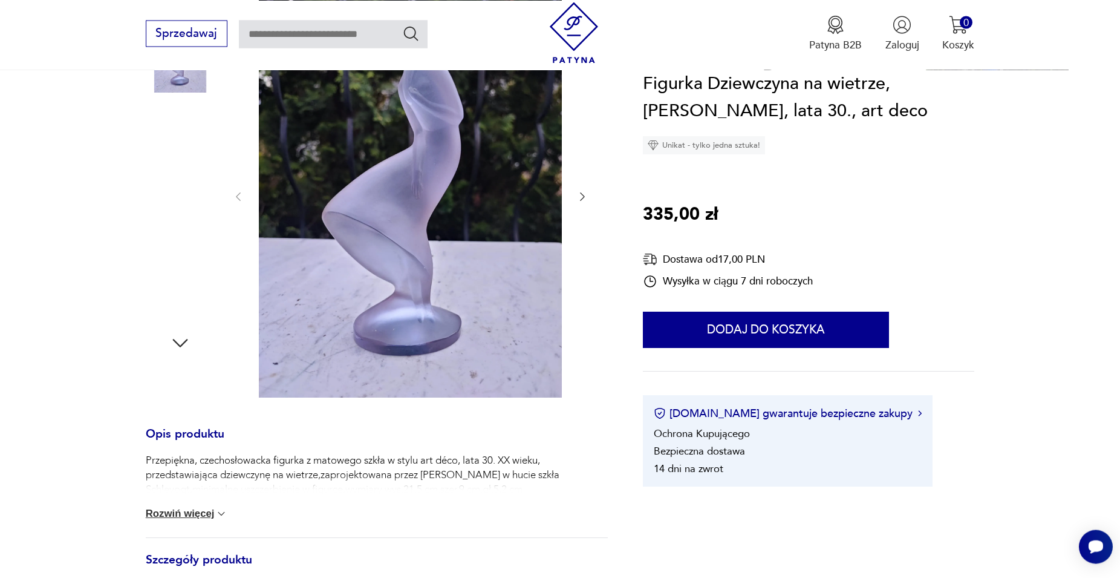
scroll to position [282, 0]
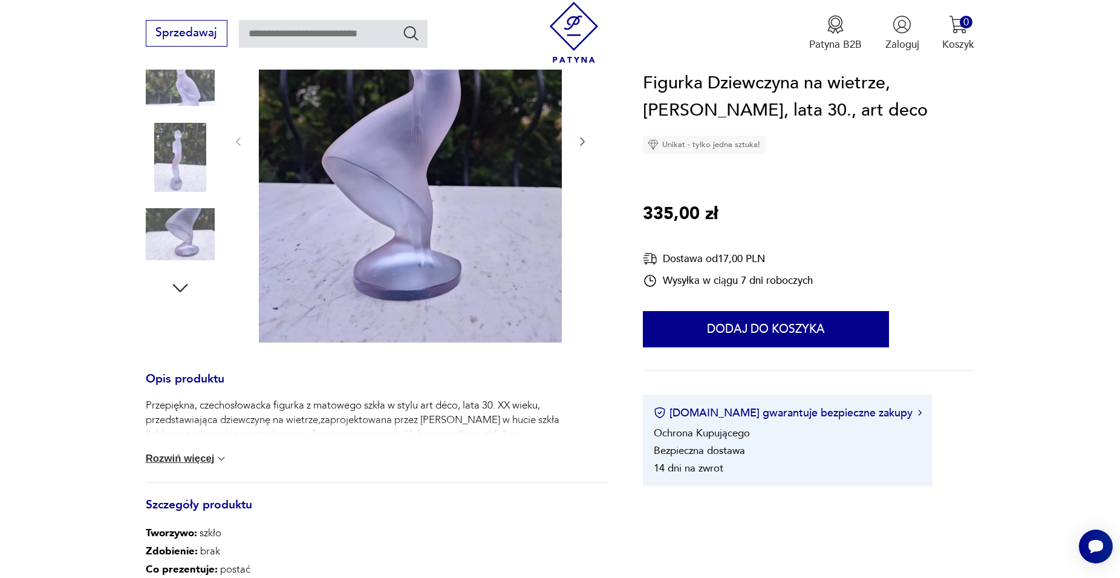
click at [188, 467] on div "Przepiękna, czechosłowacka figurka z matowego szkła w stylu art déco, lata 30. …" at bounding box center [377, 440] width 463 height 84
click at [189, 460] on button "Rozwiń więcej" at bounding box center [187, 458] width 82 height 12
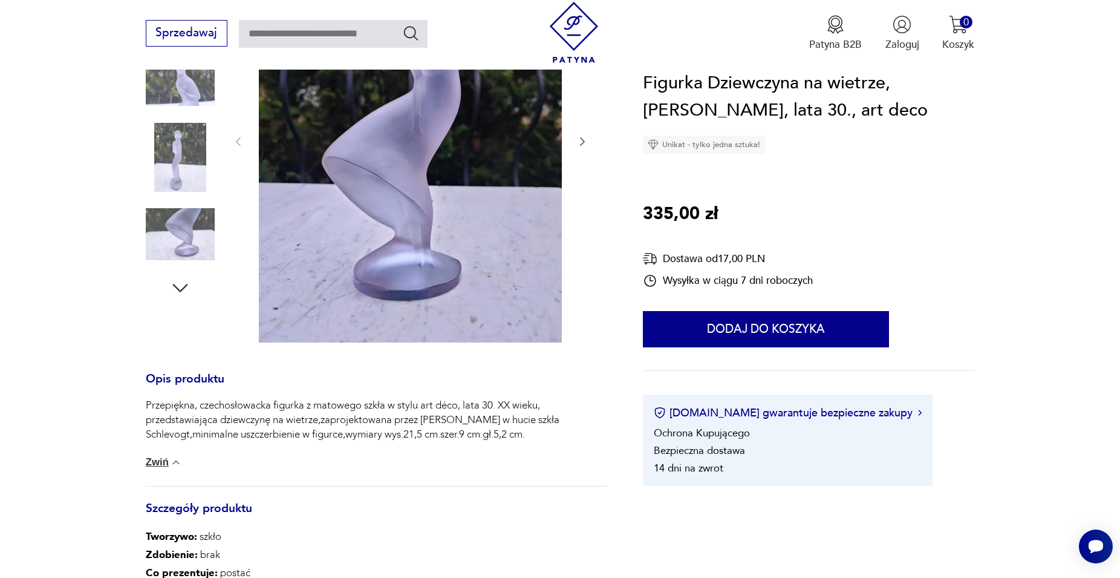
click at [186, 243] on img at bounding box center [180, 234] width 69 height 69
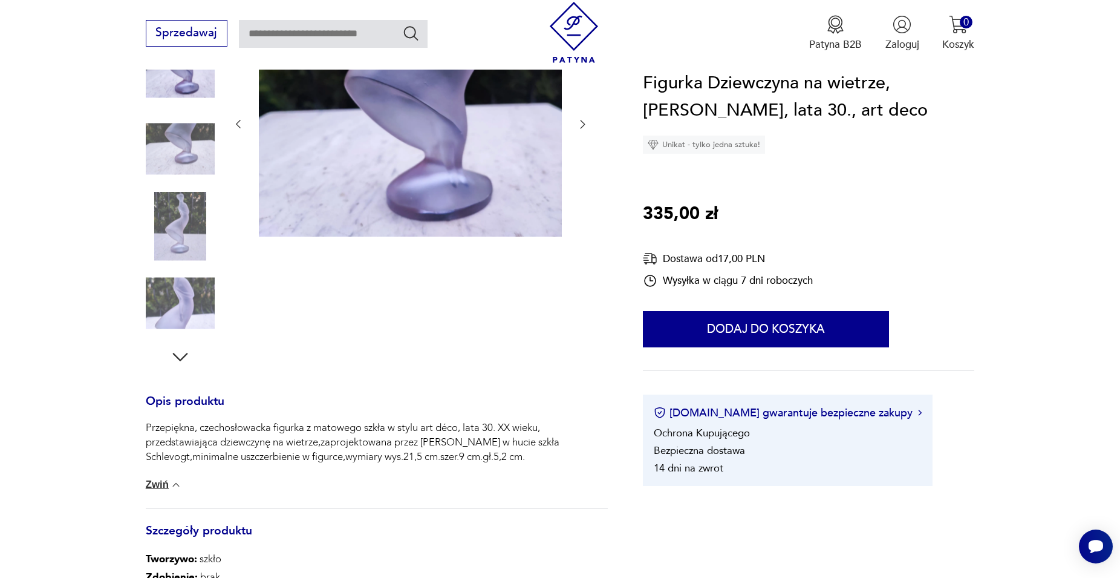
scroll to position [194, 0]
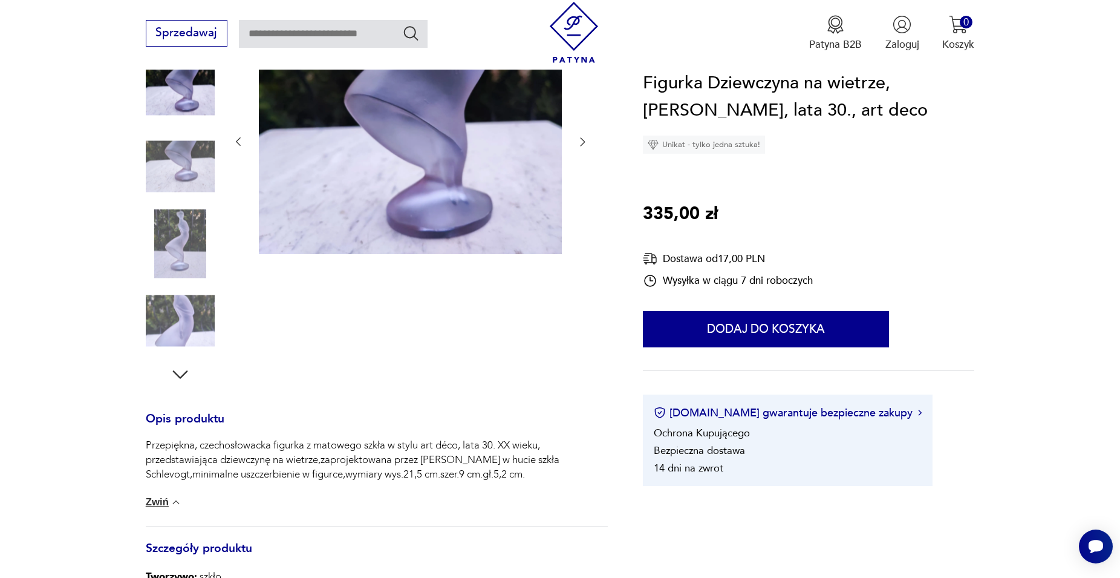
click at [184, 376] on icon "button" at bounding box center [180, 374] width 22 height 22
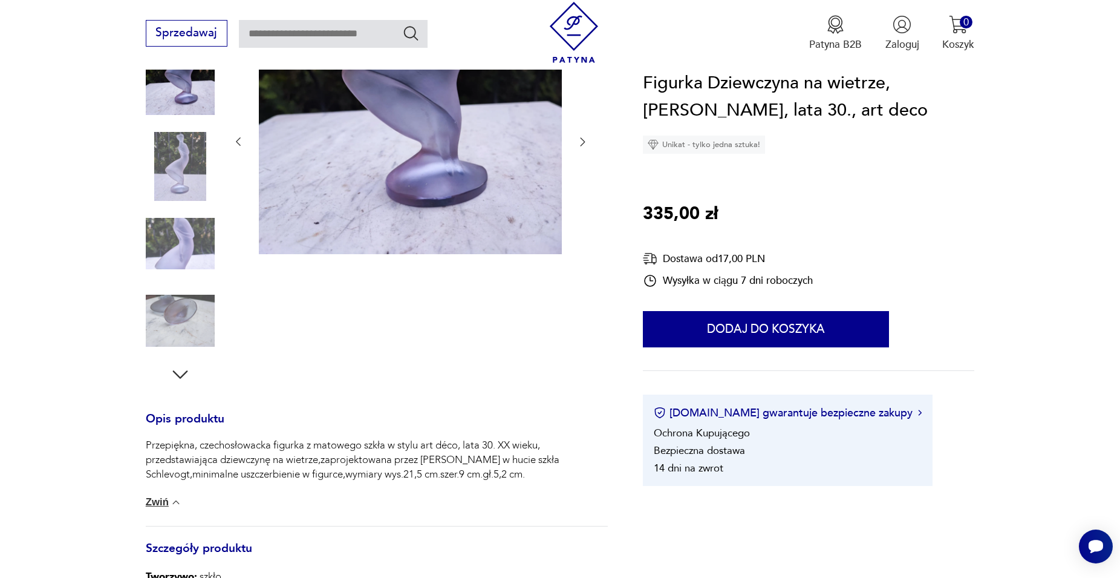
click at [187, 317] on img at bounding box center [180, 320] width 69 height 69
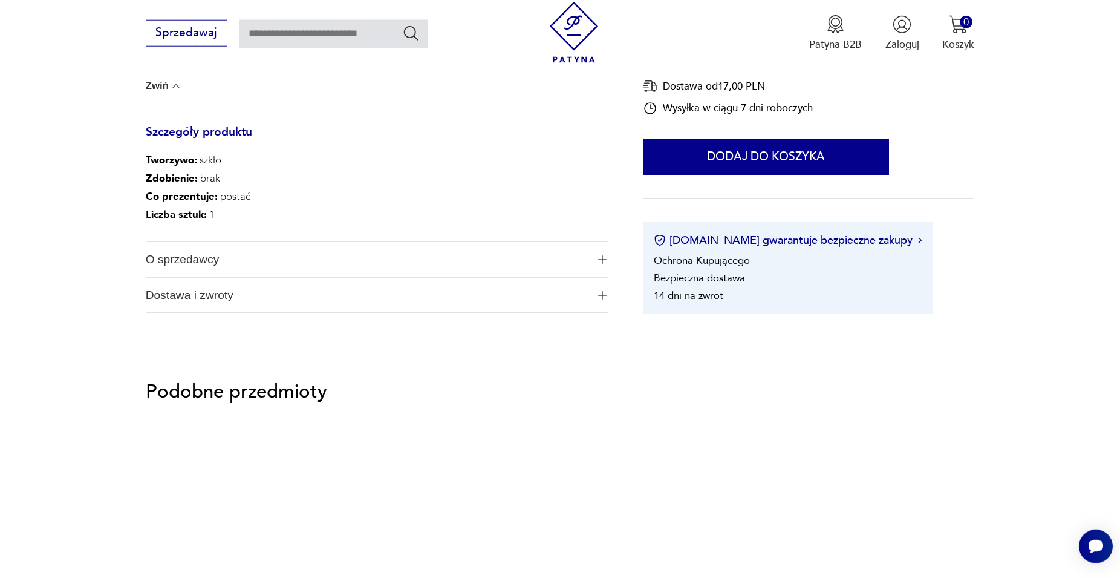
scroll to position [625, 0]
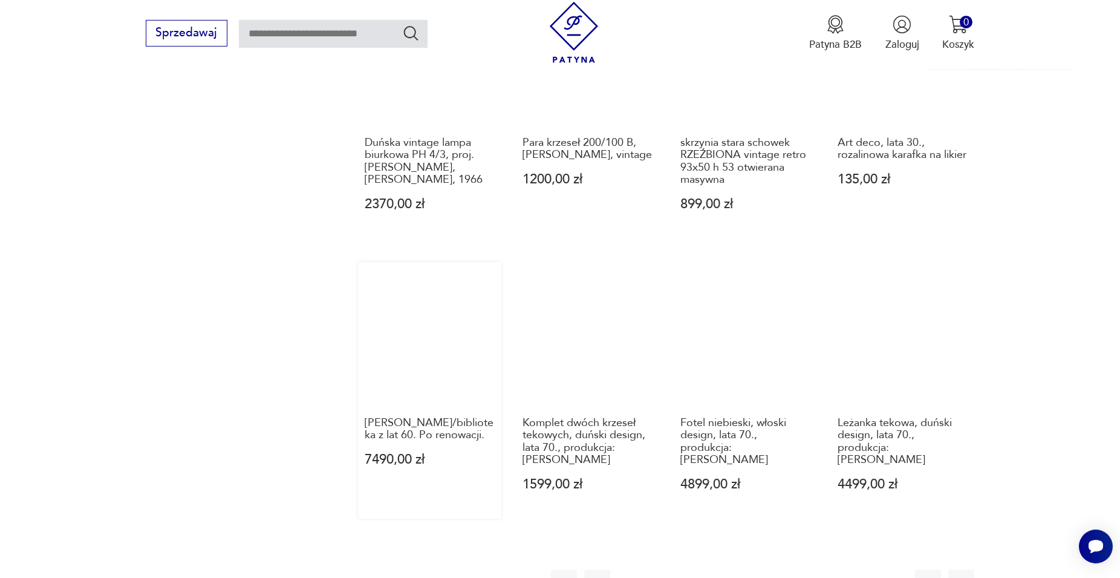
scroll to position [1185, 0]
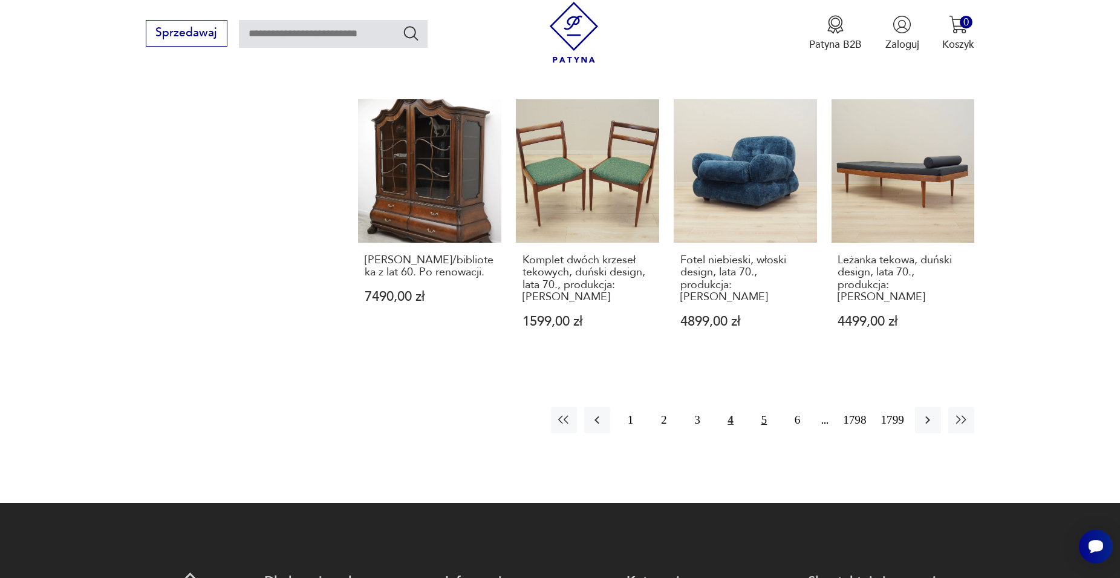
click at [763, 406] on button "5" at bounding box center [764, 419] width 26 height 26
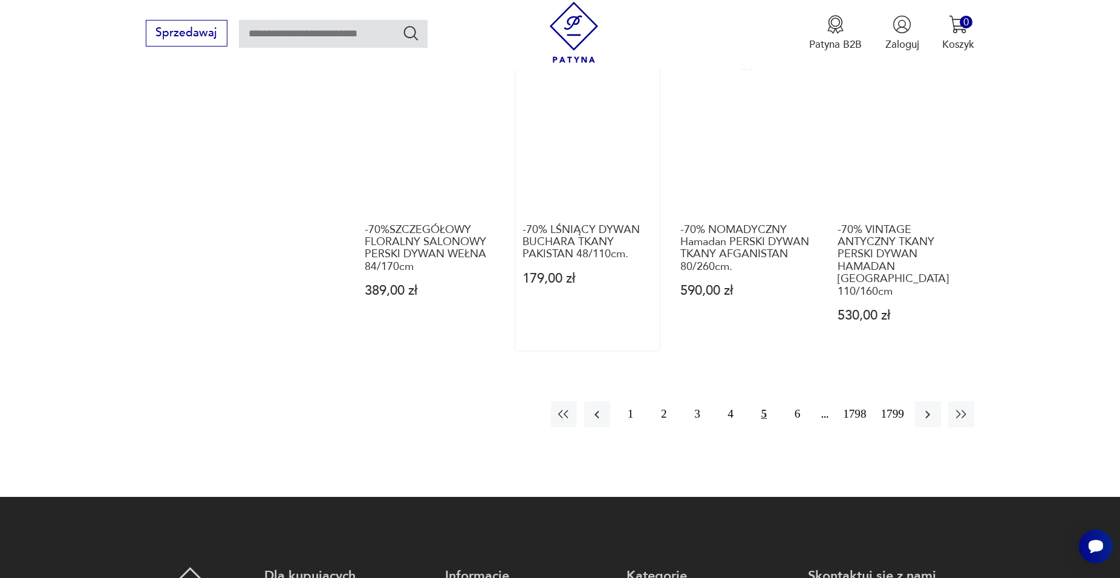
scroll to position [1254, 0]
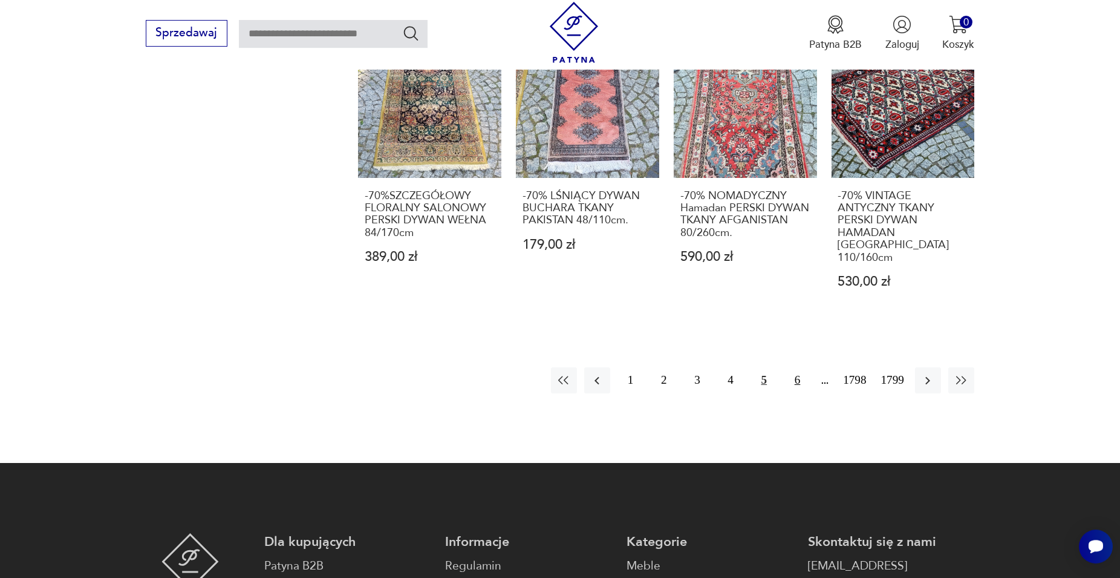
click at [793, 367] on button "6" at bounding box center [797, 380] width 26 height 26
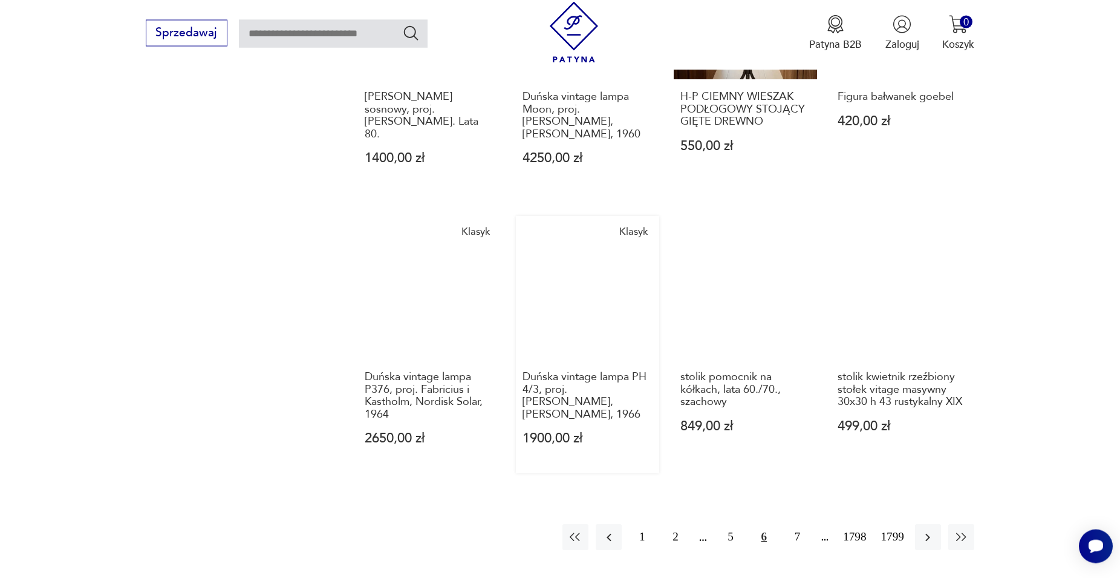
scroll to position [1192, 0]
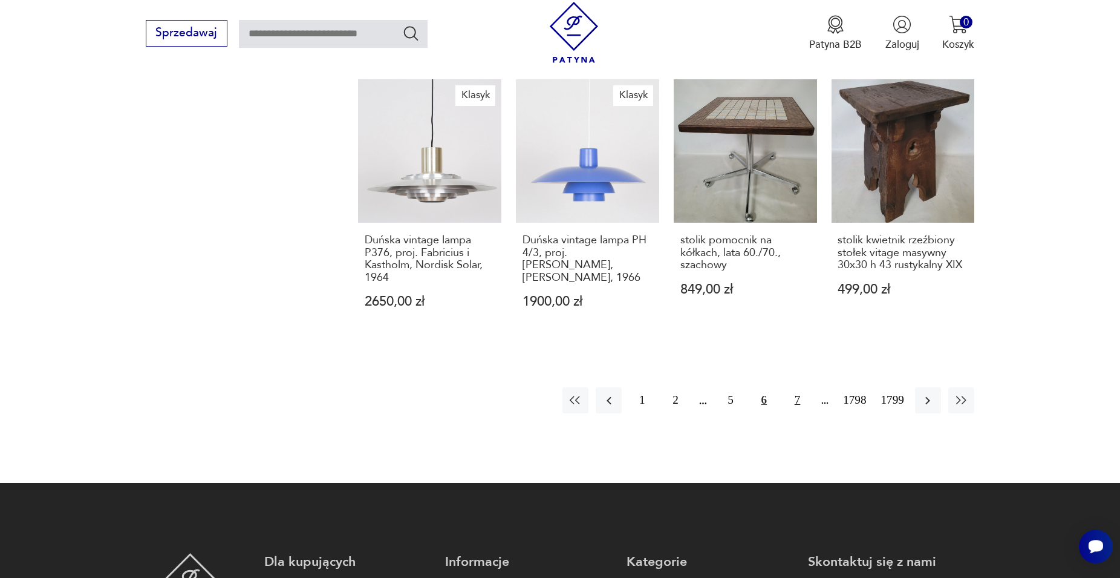
click at [795, 387] on button "7" at bounding box center [797, 400] width 26 height 26
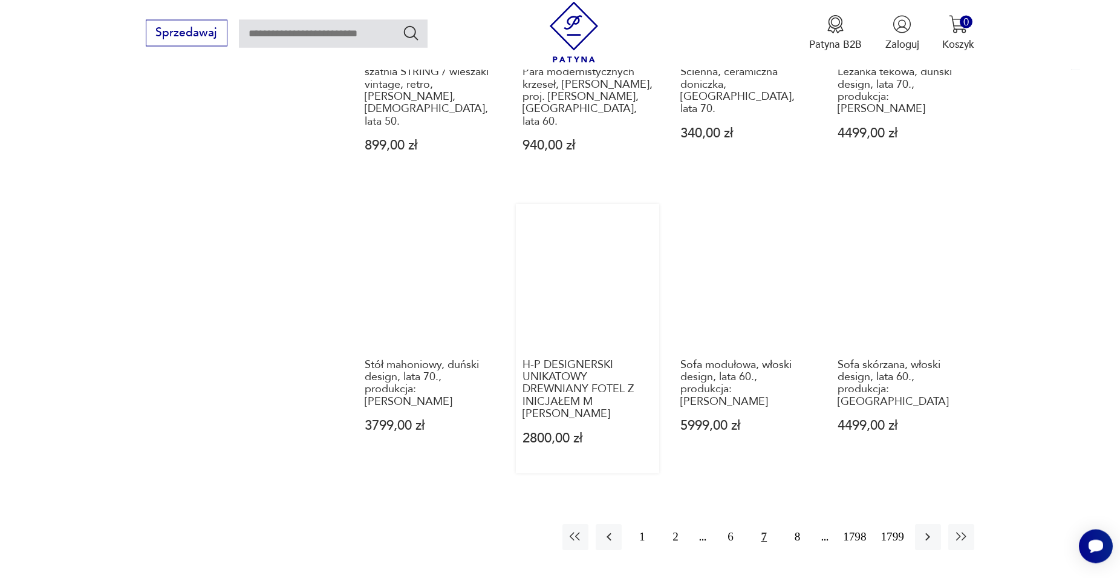
scroll to position [1192, 0]
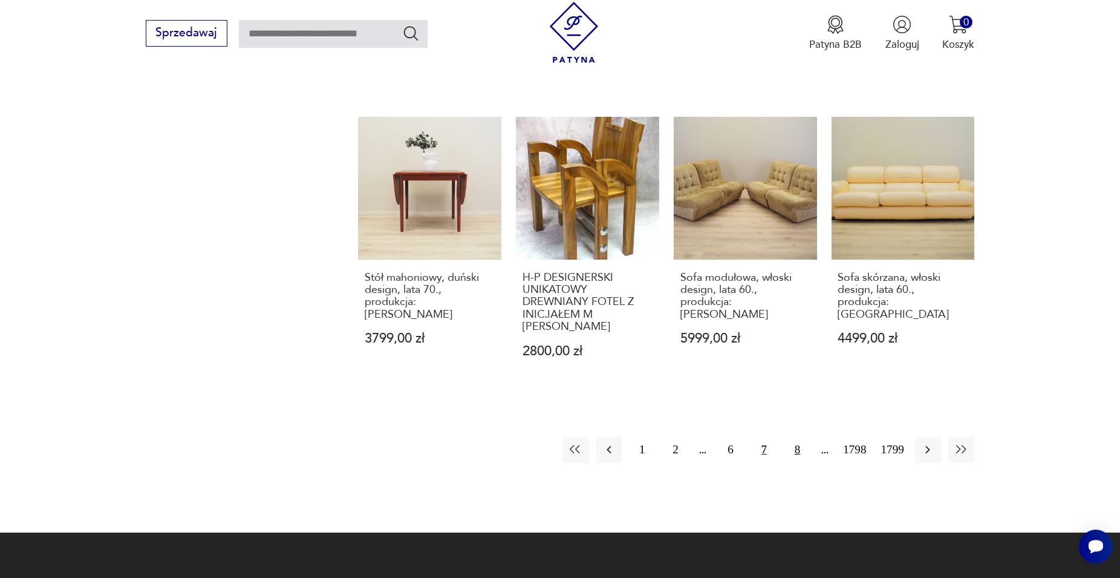
click at [795, 437] on button "8" at bounding box center [797, 450] width 26 height 26
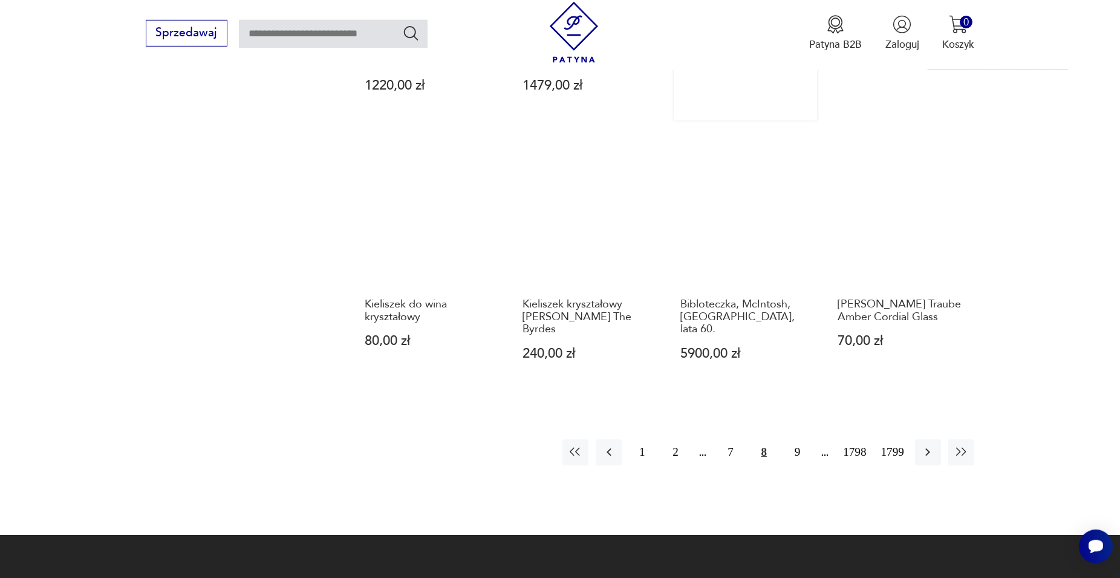
scroll to position [1130, 0]
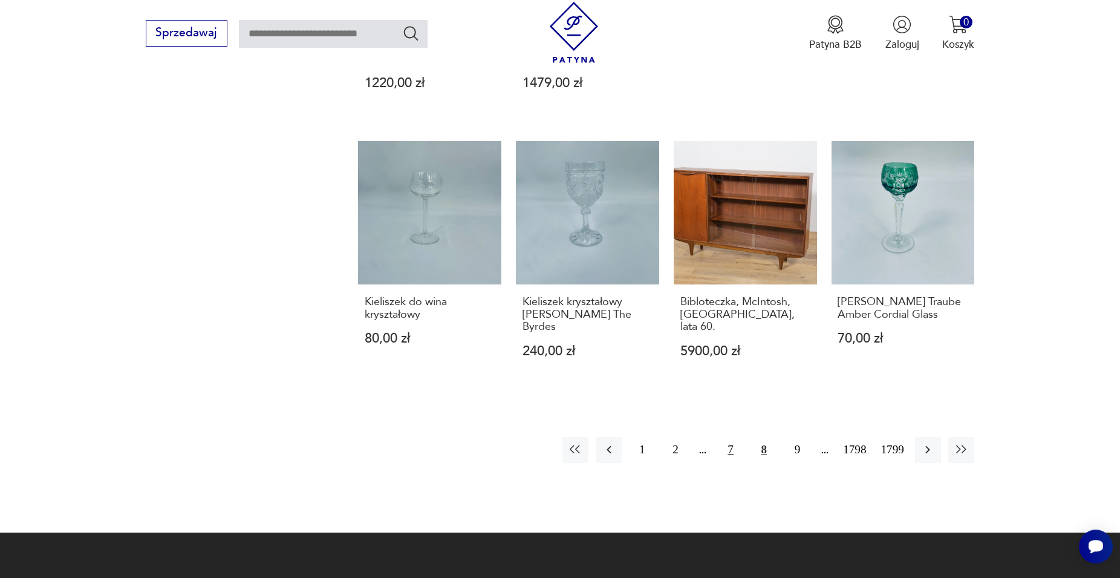
click at [729, 438] on button "7" at bounding box center [731, 450] width 26 height 26
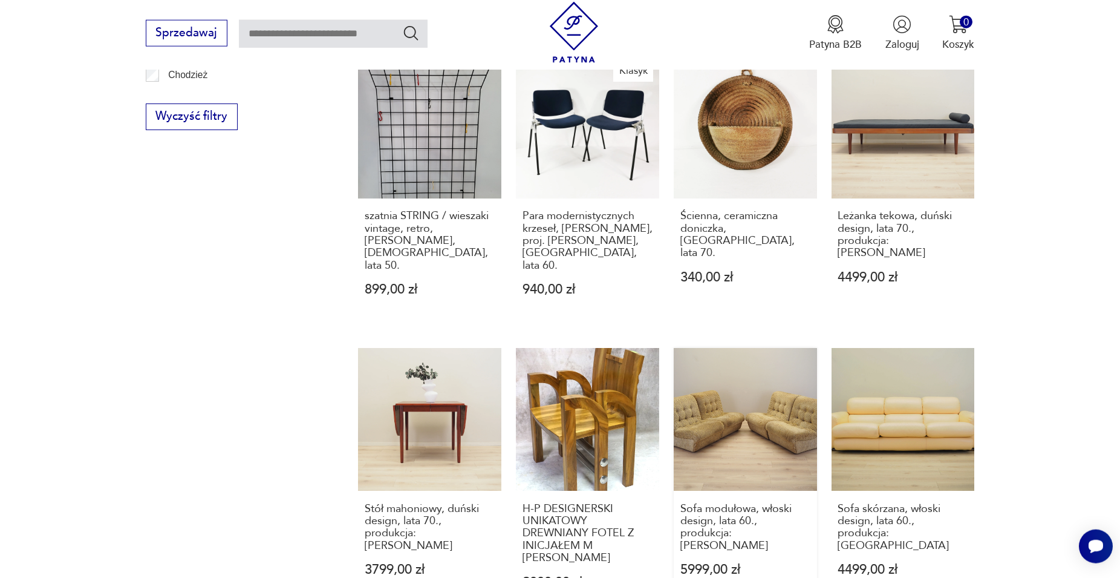
scroll to position [1130, 0]
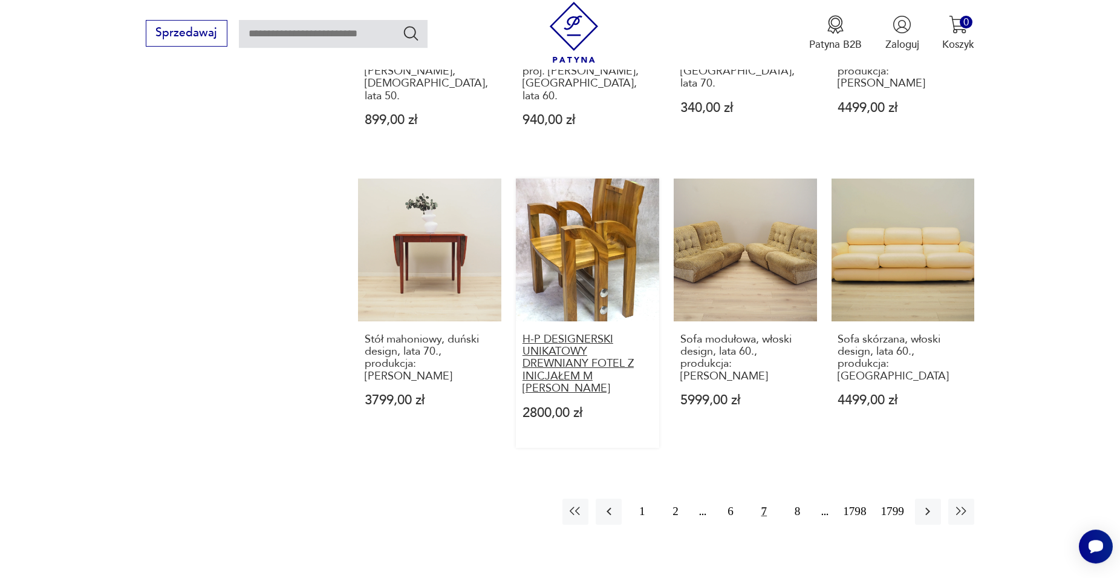
click at [596, 333] on h3 "H-P DESIGNERSKI UNIKATOWY DREWNIANY FOTEL Z INICJAŁEM M [PERSON_NAME]" at bounding box center [588, 364] width 130 height 62
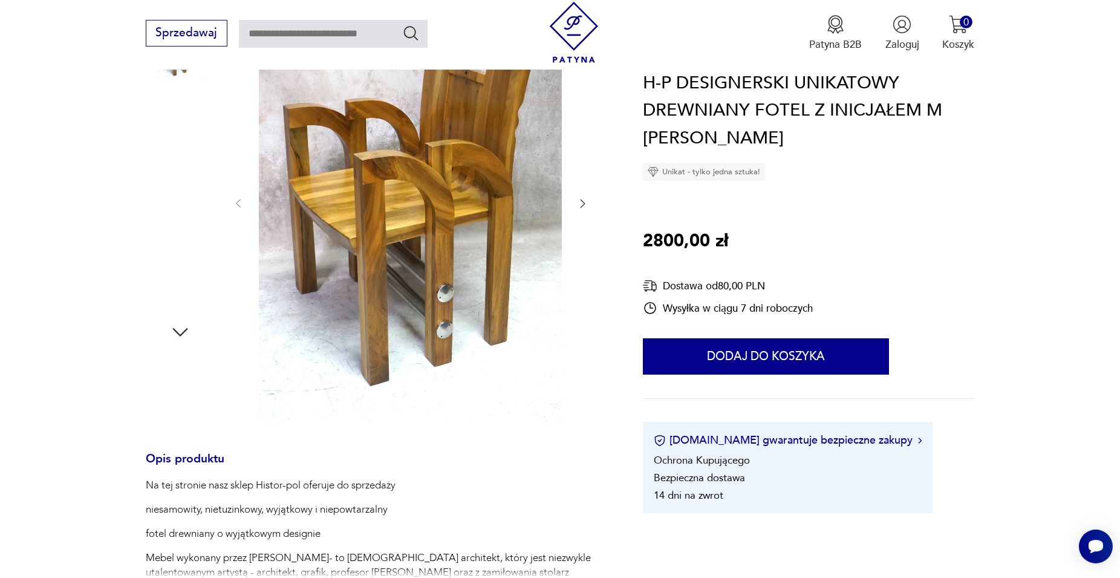
scroll to position [344, 0]
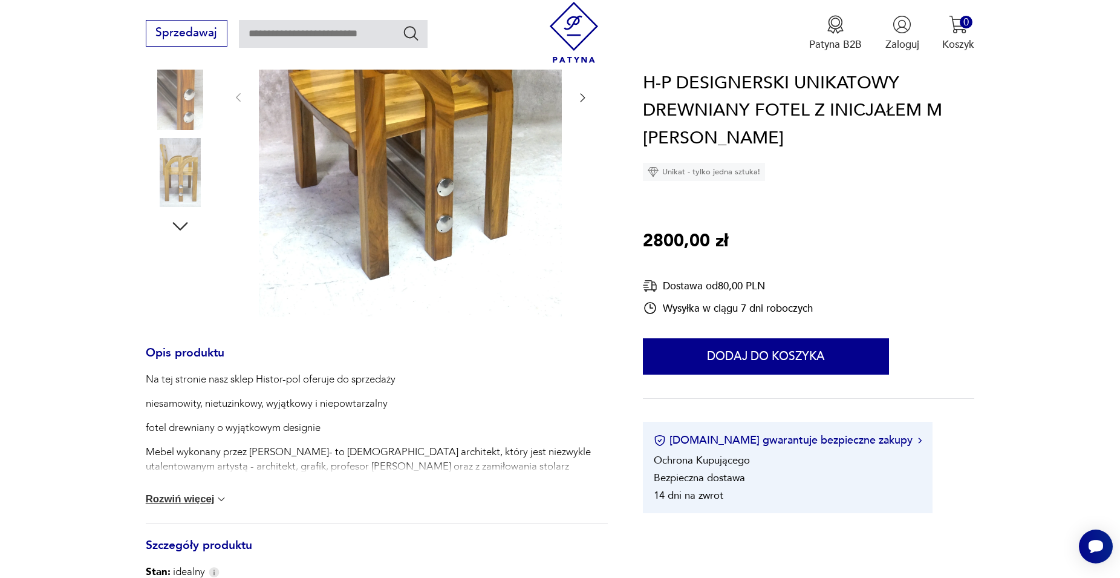
click at [204, 500] on button "Rozwiń więcej" at bounding box center [187, 499] width 82 height 12
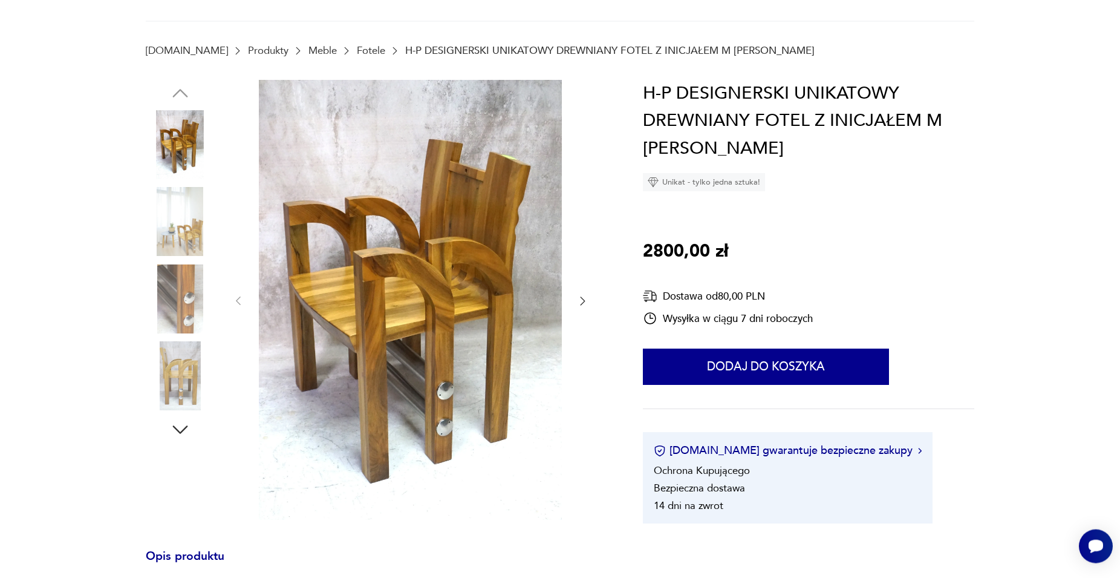
scroll to position [97, 0]
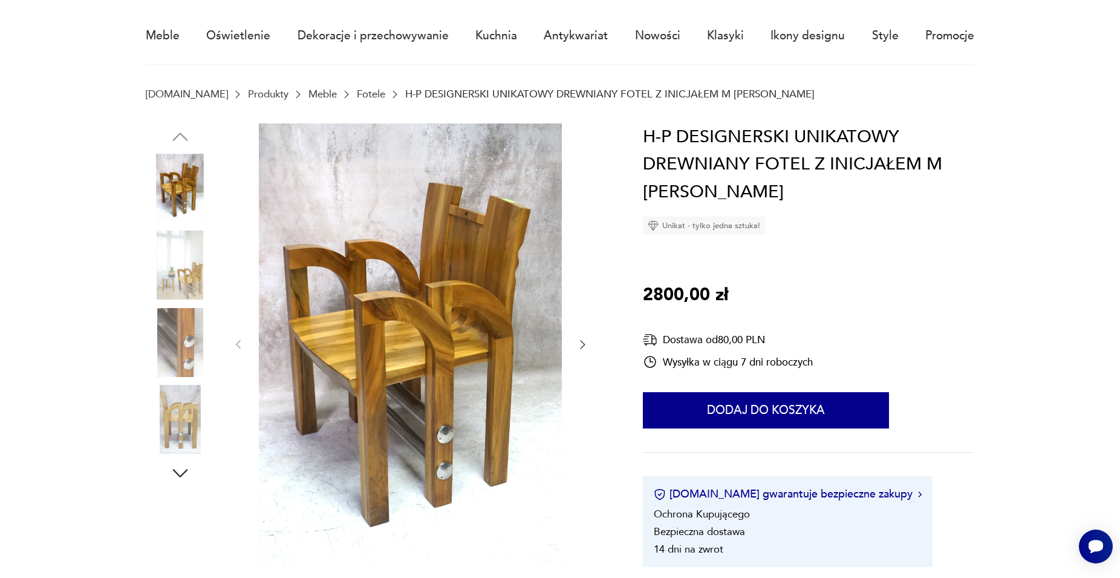
click at [584, 344] on icon "button" at bounding box center [583, 344] width 5 height 8
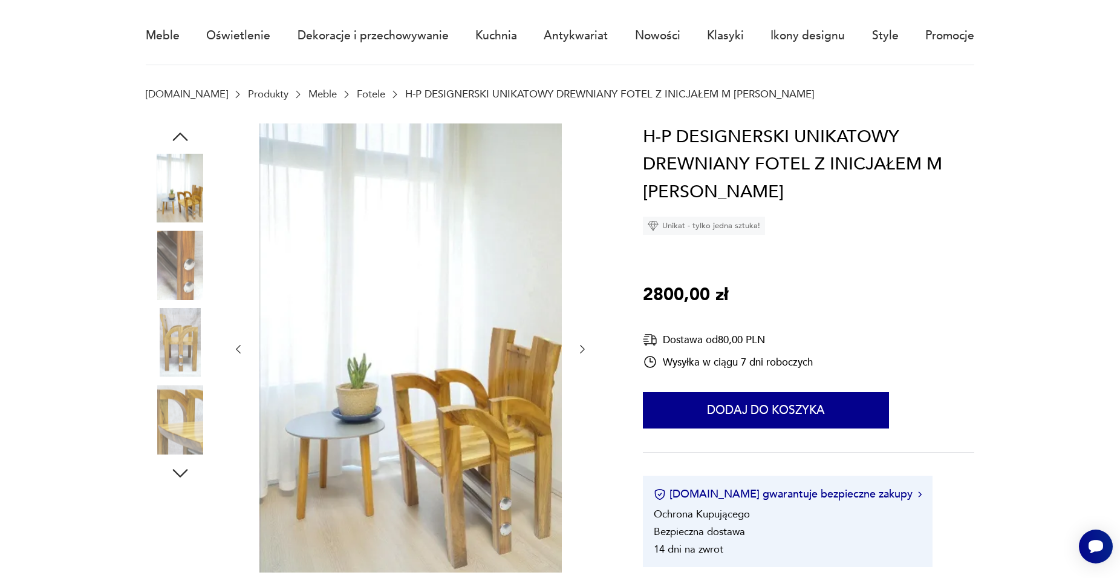
click at [584, 344] on icon "button" at bounding box center [582, 349] width 12 height 12
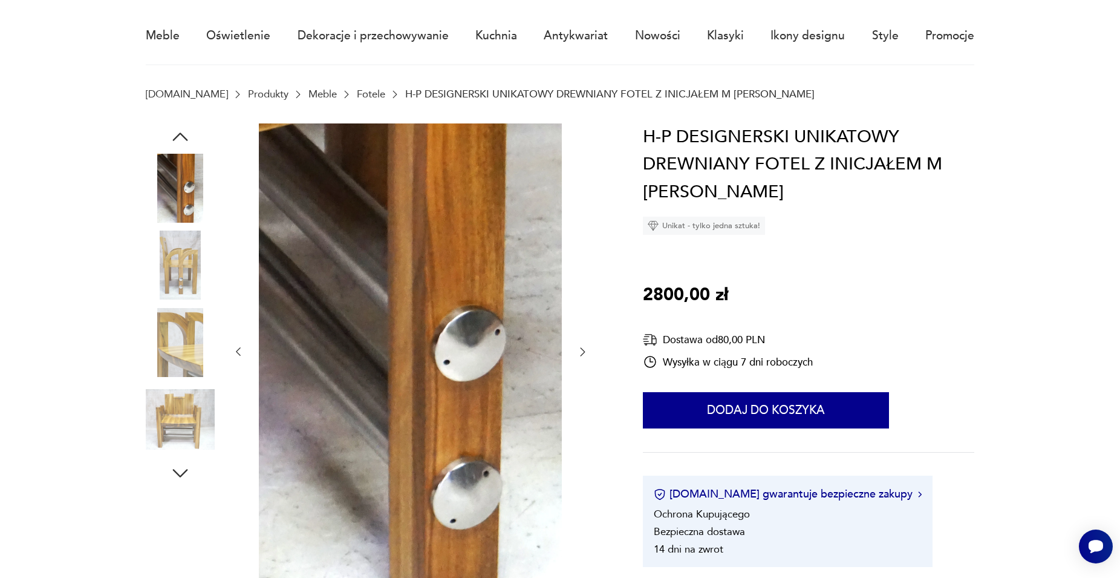
click at [585, 350] on icon "button" at bounding box center [582, 351] width 12 height 12
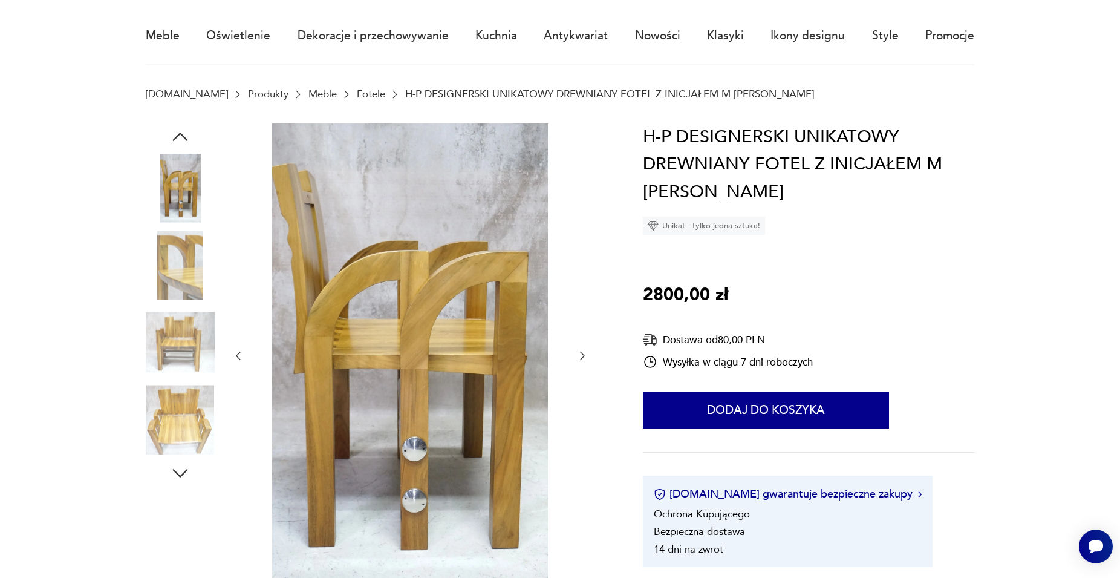
click at [577, 354] on icon "button" at bounding box center [582, 356] width 12 height 12
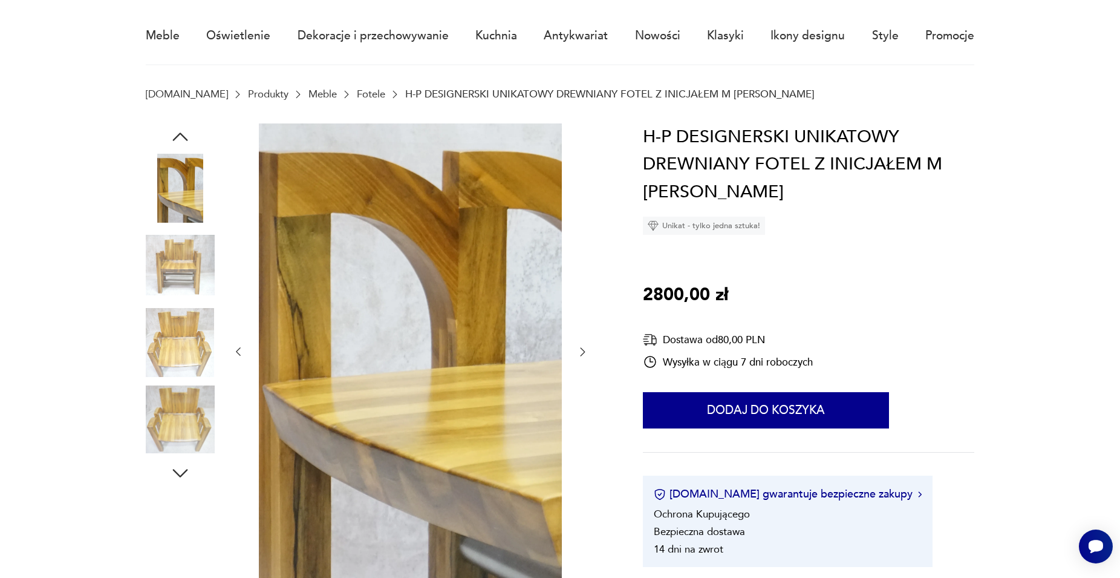
click at [587, 353] on icon "button" at bounding box center [582, 351] width 12 height 12
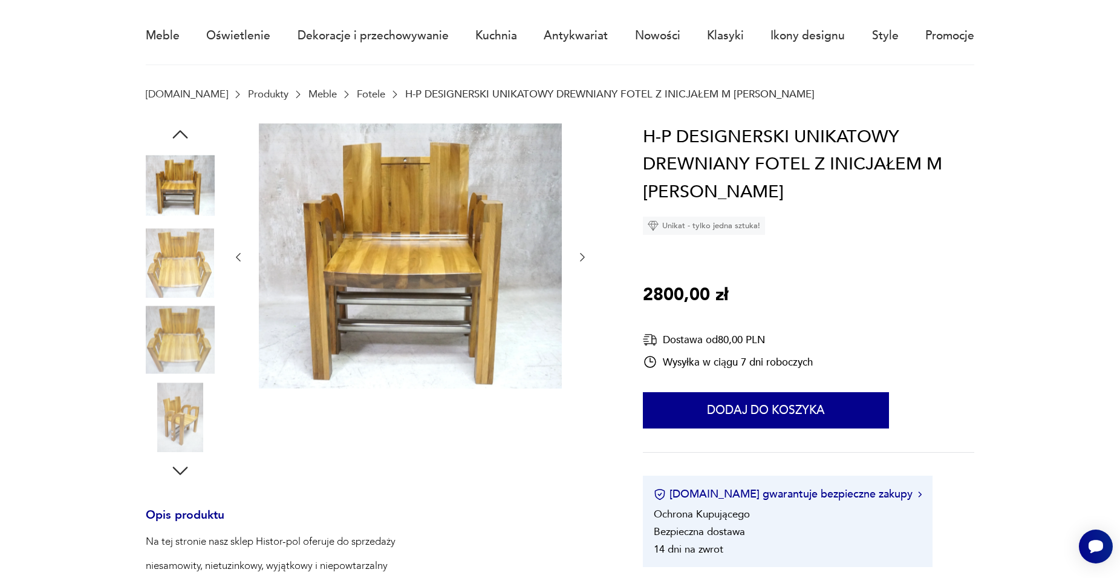
click at [581, 256] on icon "button" at bounding box center [582, 257] width 12 height 12
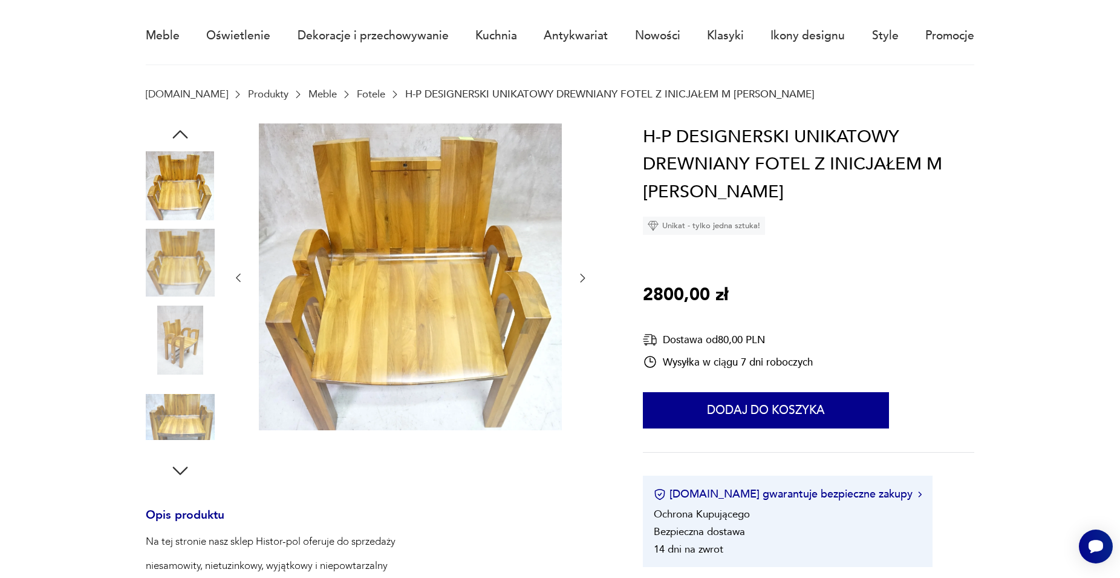
click at [582, 278] on icon "button" at bounding box center [582, 278] width 12 height 12
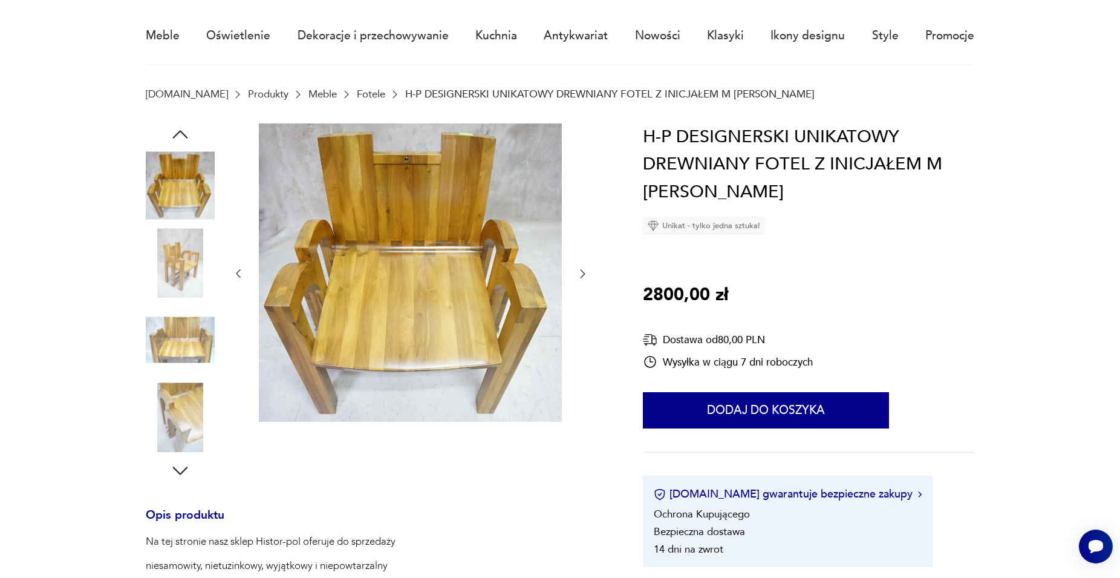
click at [581, 275] on icon "button" at bounding box center [582, 273] width 12 height 12
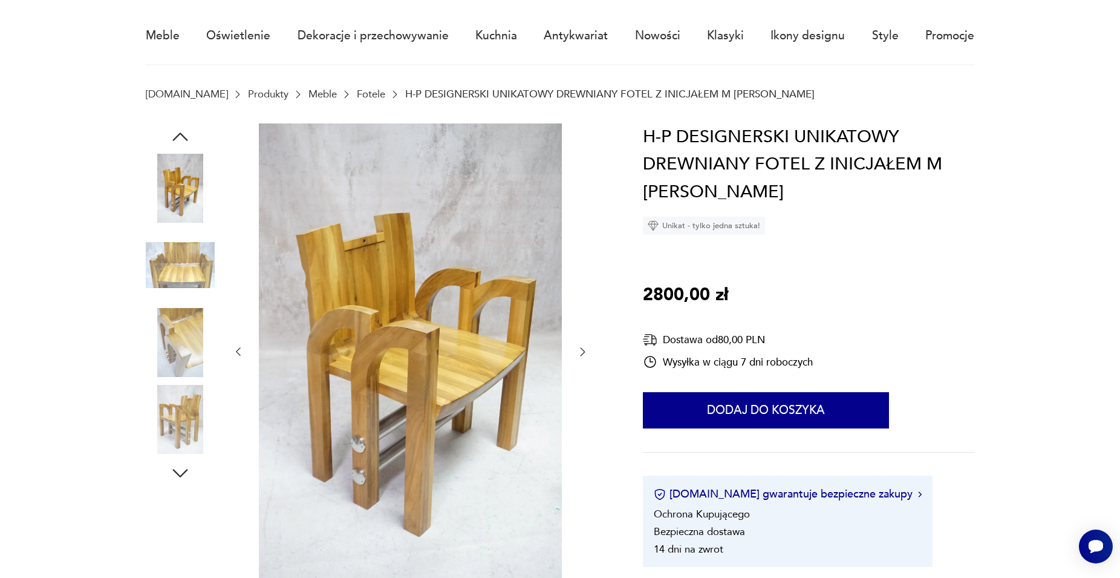
click at [581, 274] on div at bounding box center [410, 351] width 357 height 457
click at [586, 350] on icon "button" at bounding box center [582, 351] width 12 height 12
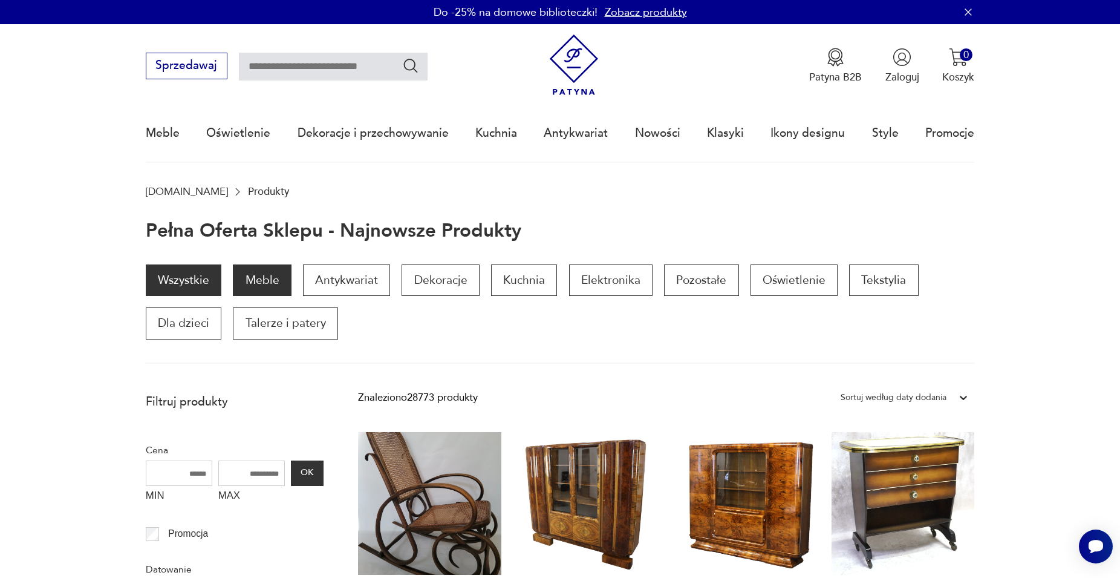
click at [251, 276] on p "Meble" at bounding box center [262, 279] width 58 height 31
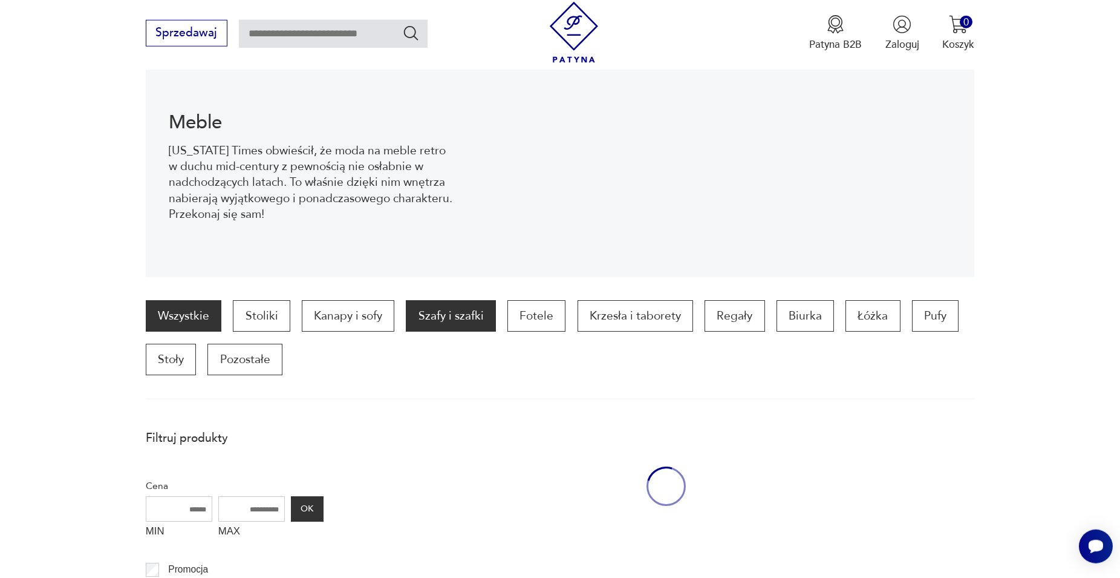
scroll to position [162, 0]
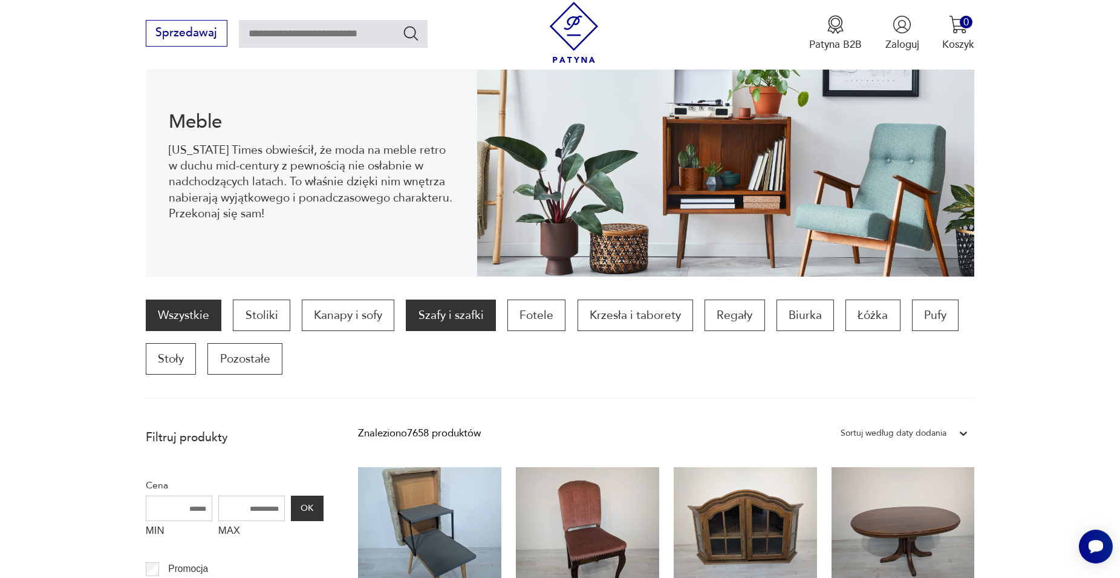
click at [466, 323] on p "Szafy i szafki" at bounding box center [451, 314] width 90 height 31
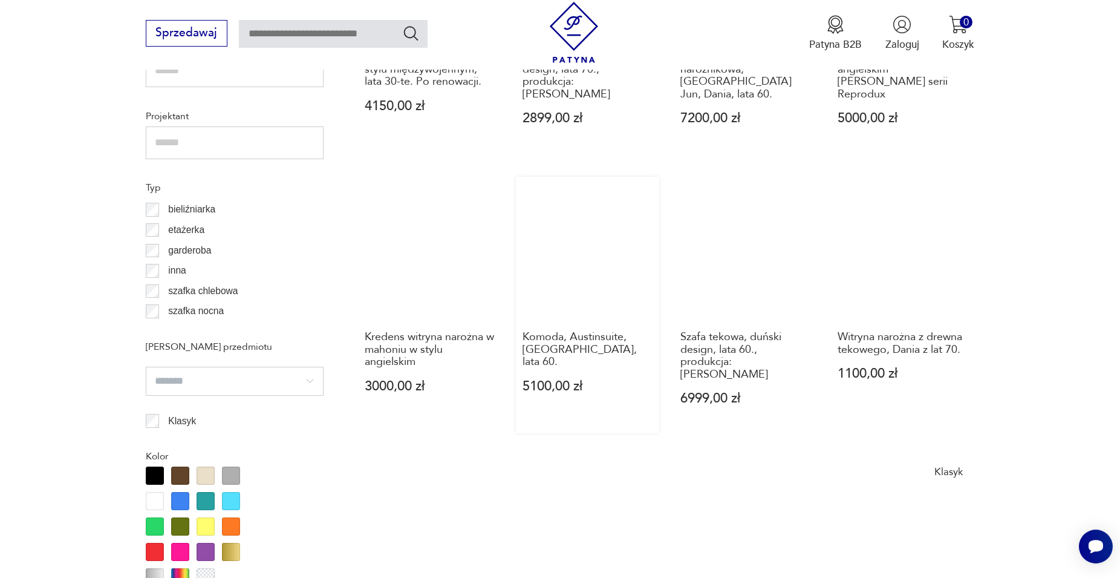
scroll to position [1266, 0]
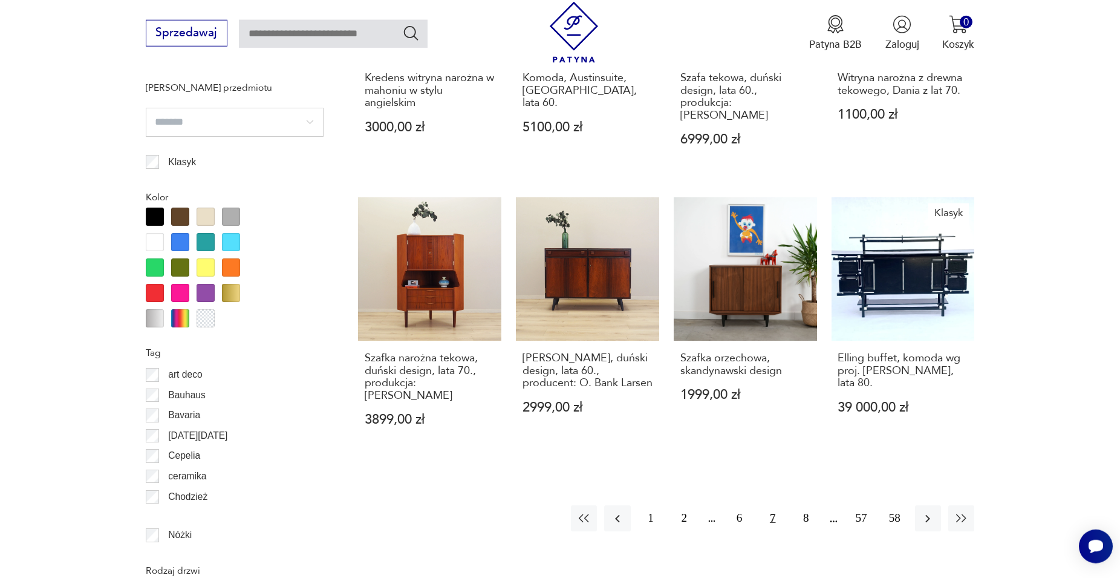
click at [181, 379] on p "art deco" at bounding box center [185, 374] width 34 height 16
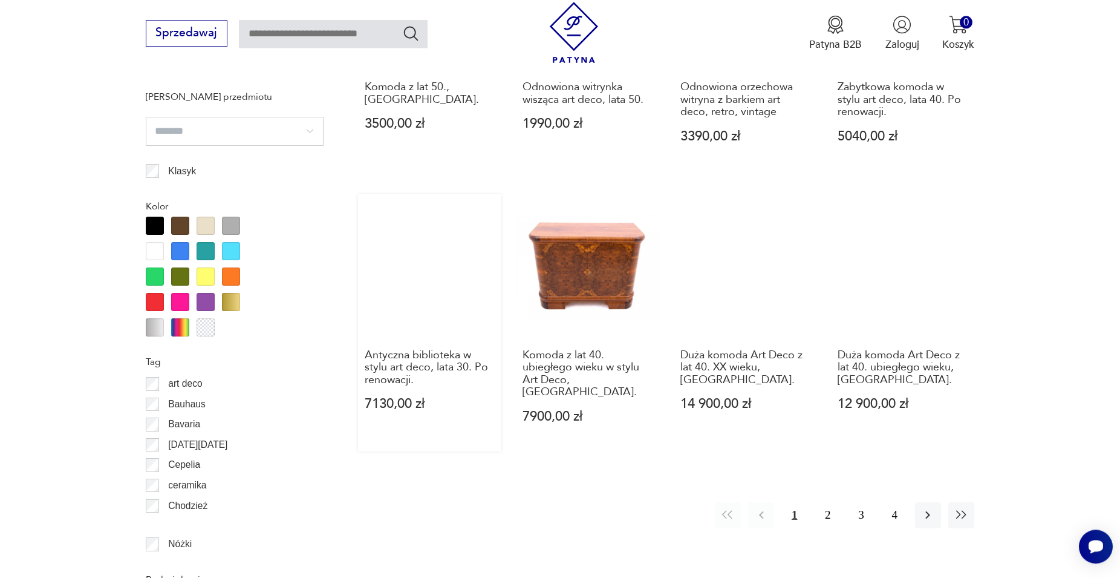
scroll to position [1335, 0]
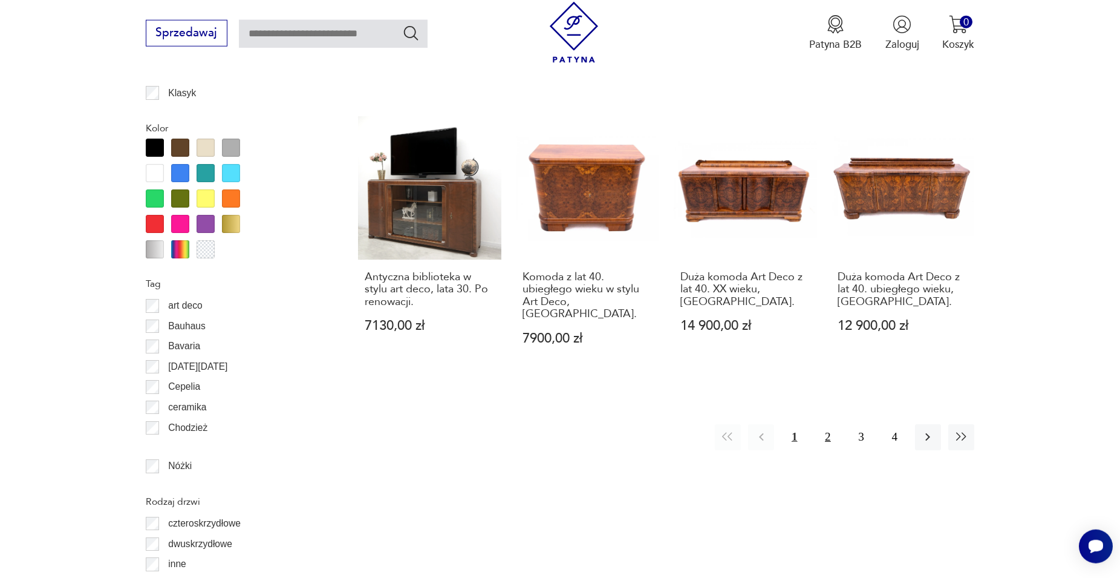
click at [830, 426] on button "2" at bounding box center [828, 437] width 26 height 26
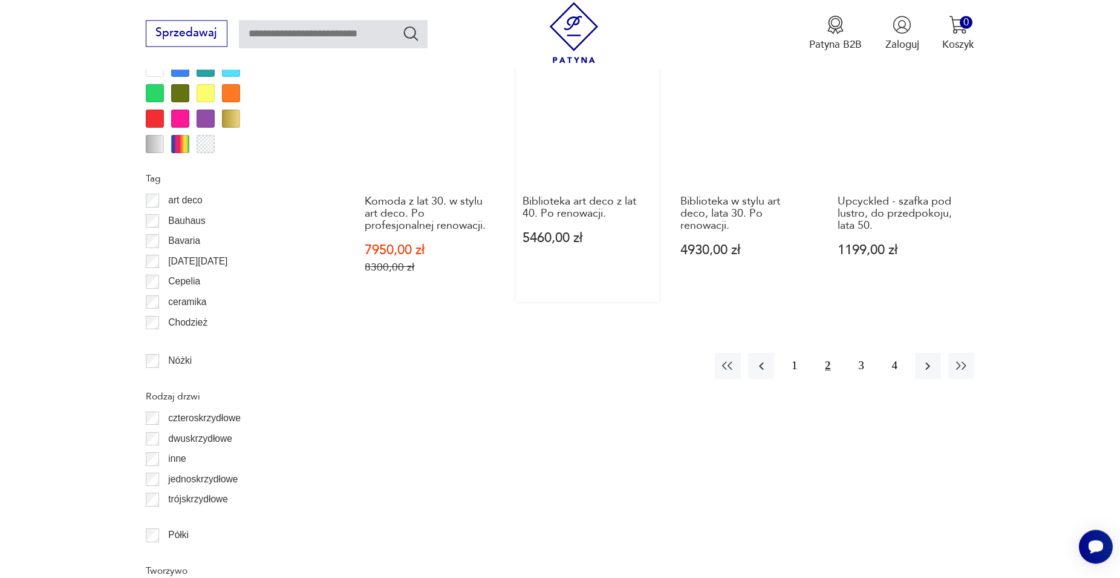
scroll to position [1459, 0]
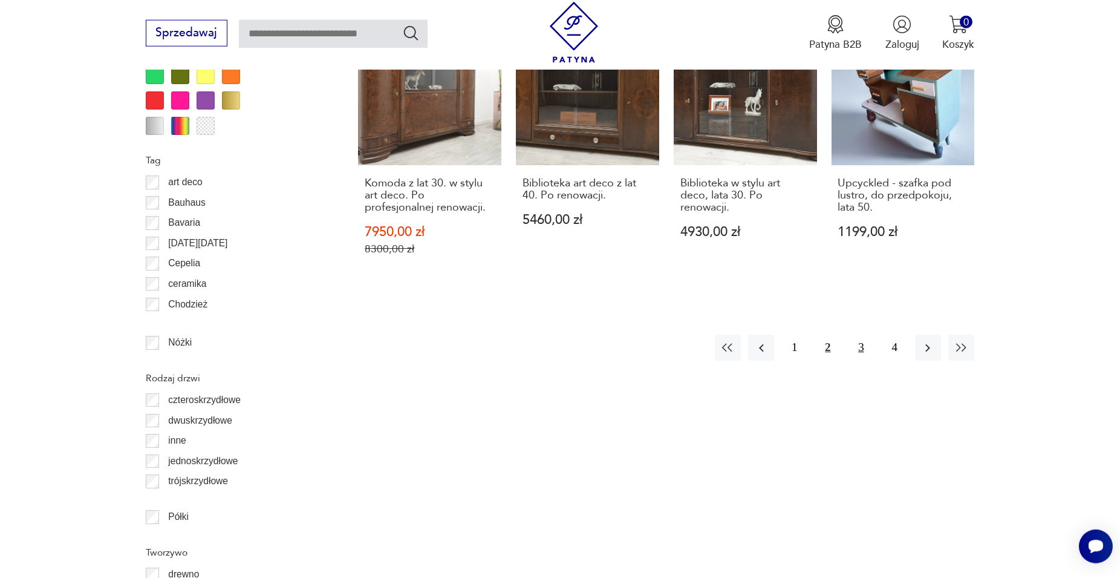
click at [862, 334] on button "3" at bounding box center [861, 347] width 26 height 26
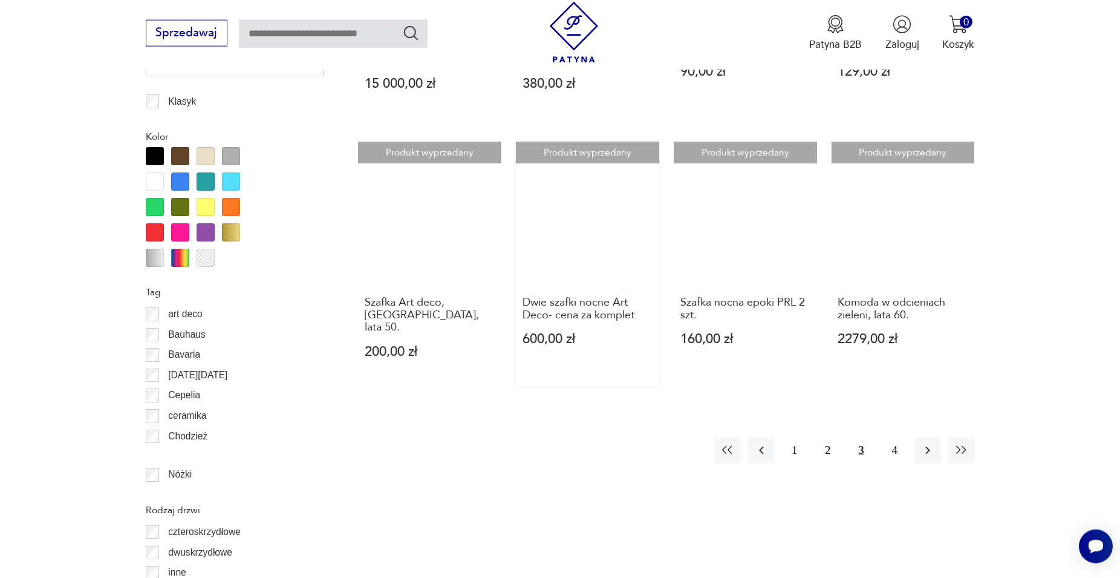
scroll to position [1335, 0]
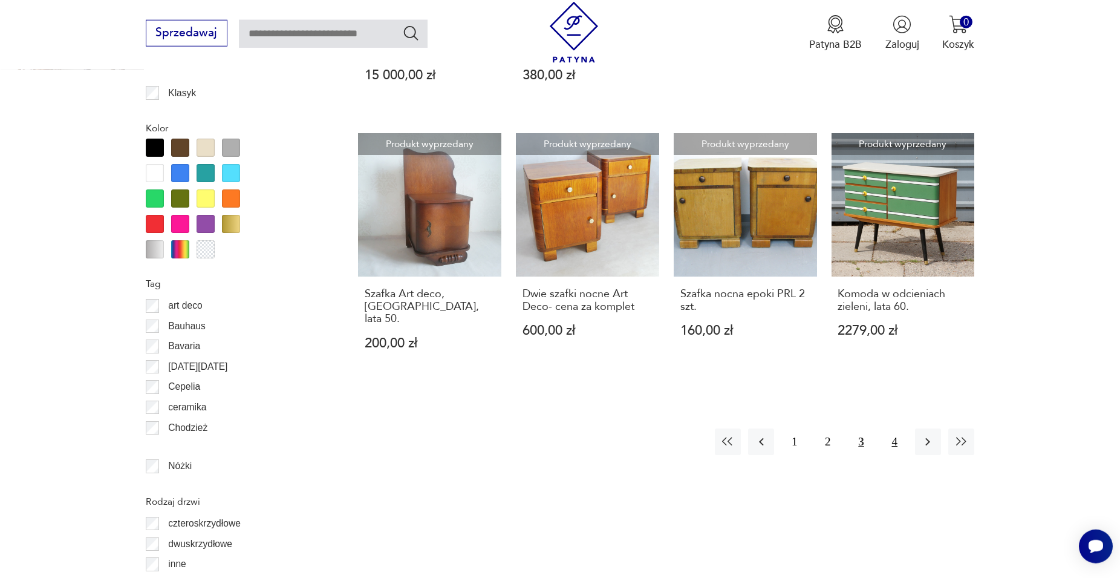
click at [899, 428] on button "4" at bounding box center [895, 441] width 26 height 26
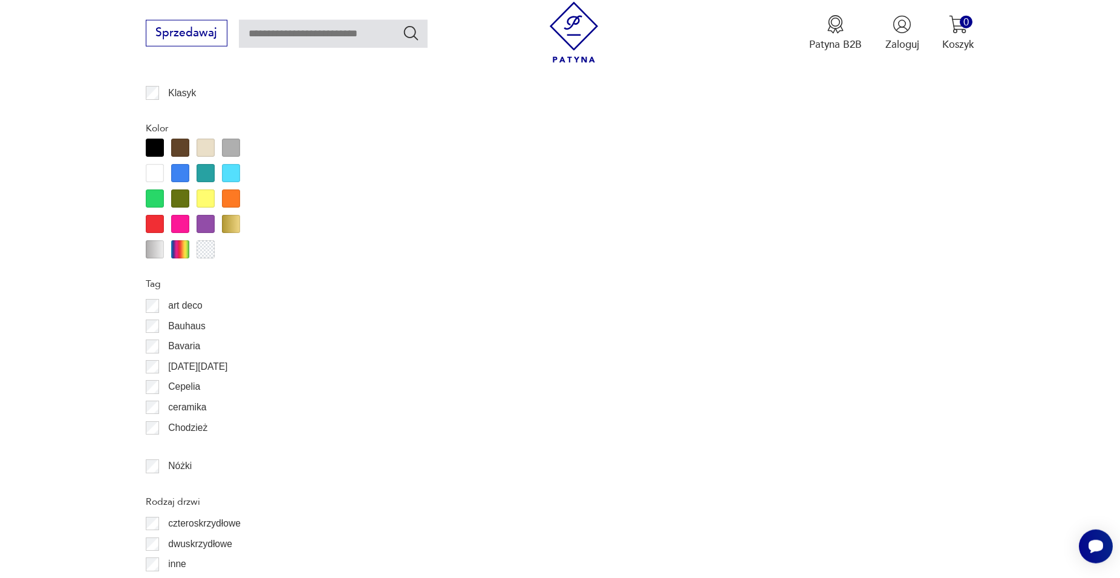
scroll to position [223, 0]
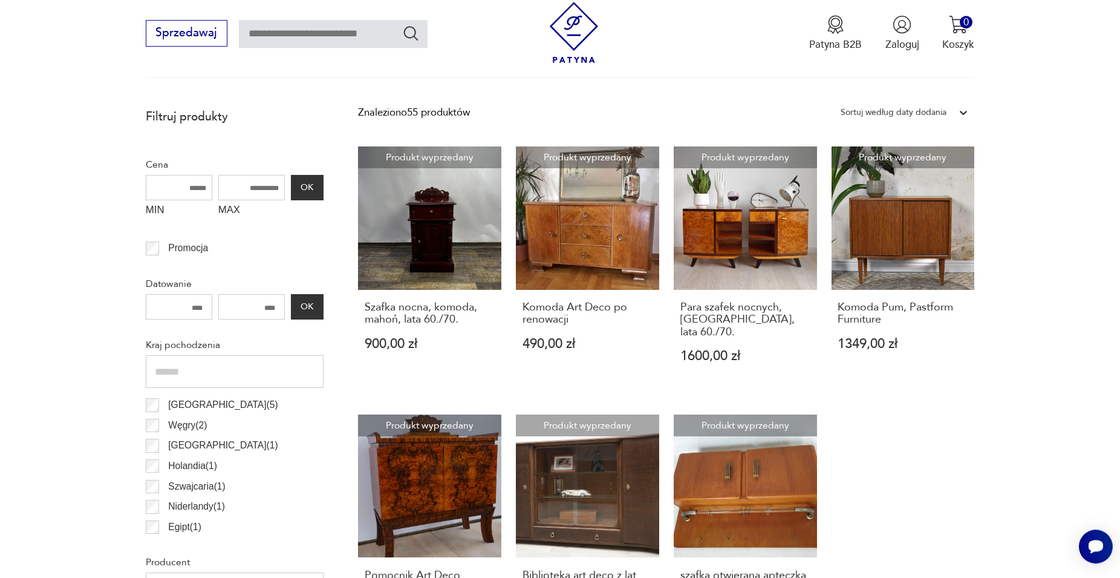
scroll to position [7, 0]
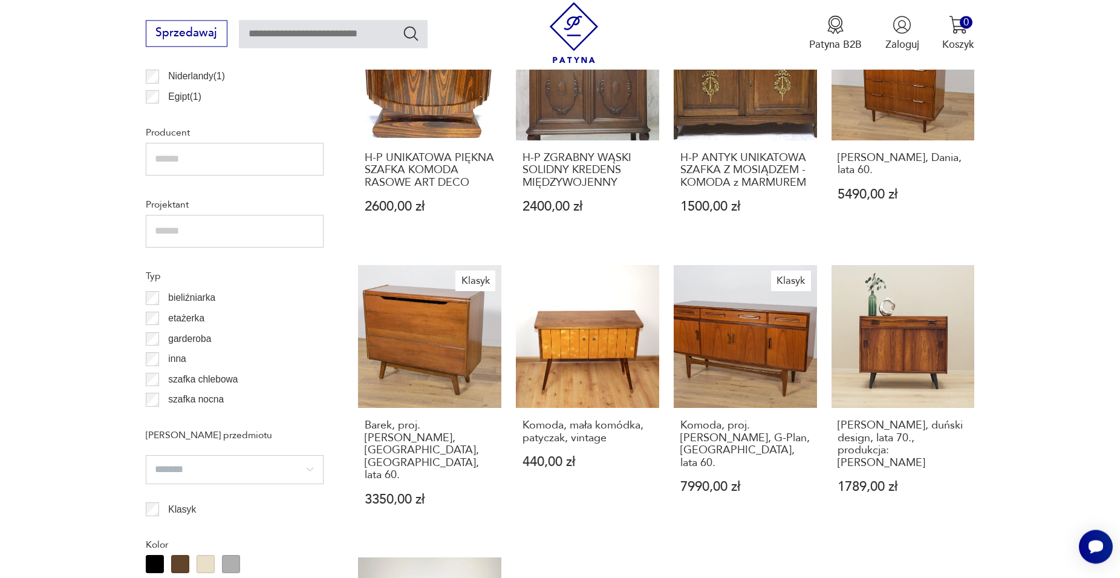
scroll to position [1027, 0]
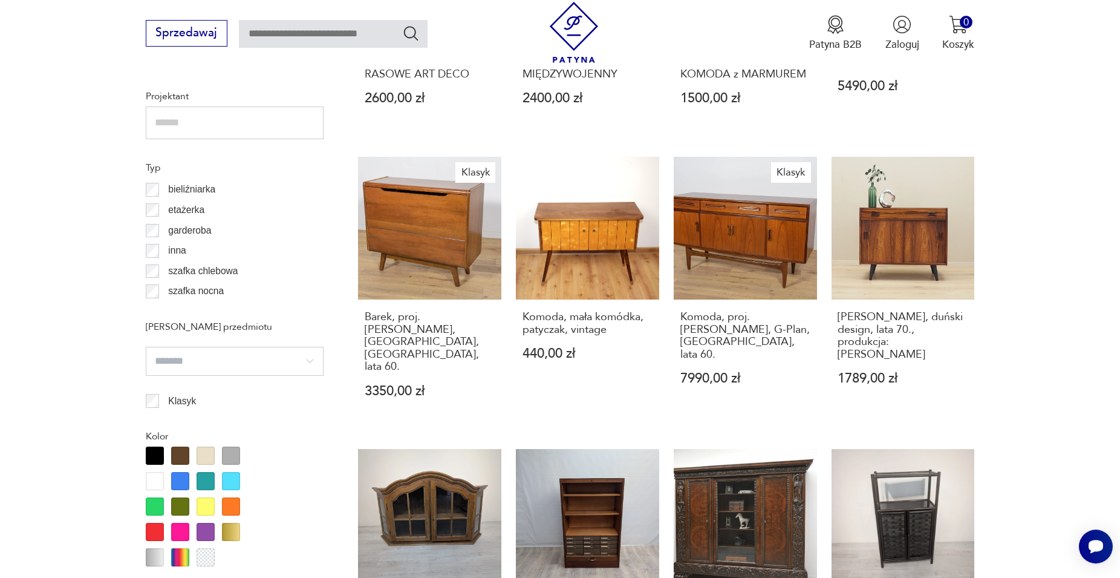
click at [206, 187] on p "bieliźniarka" at bounding box center [191, 189] width 47 height 16
